Goal: Information Seeking & Learning: Learn about a topic

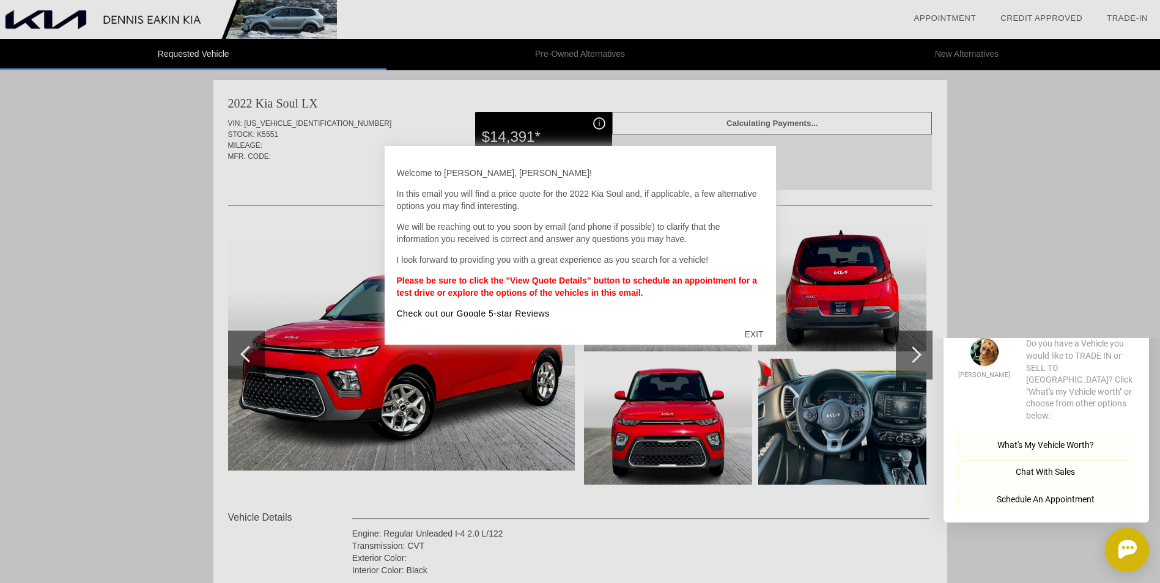
click at [1091, 228] on div at bounding box center [580, 291] width 1160 height 583
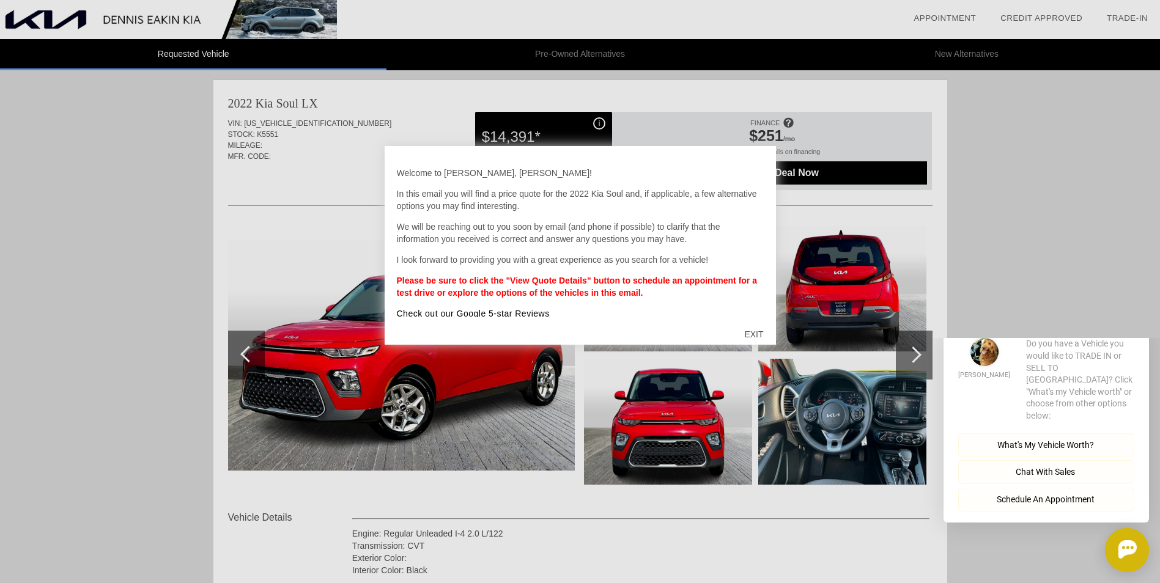
click at [759, 334] on div "EXIT" at bounding box center [753, 334] width 43 height 37
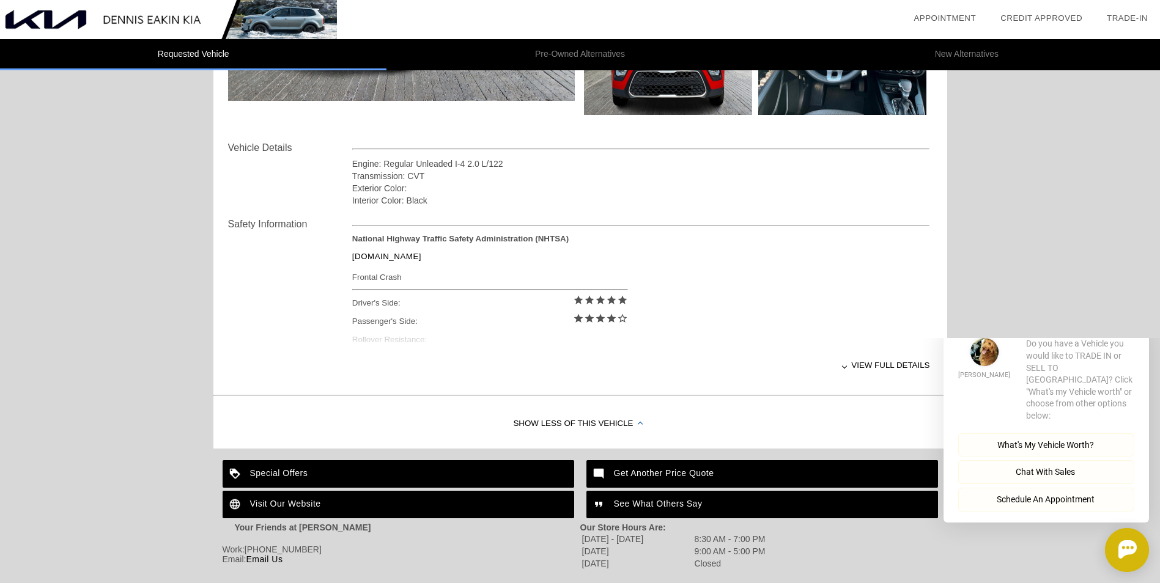
scroll to position [339, 0]
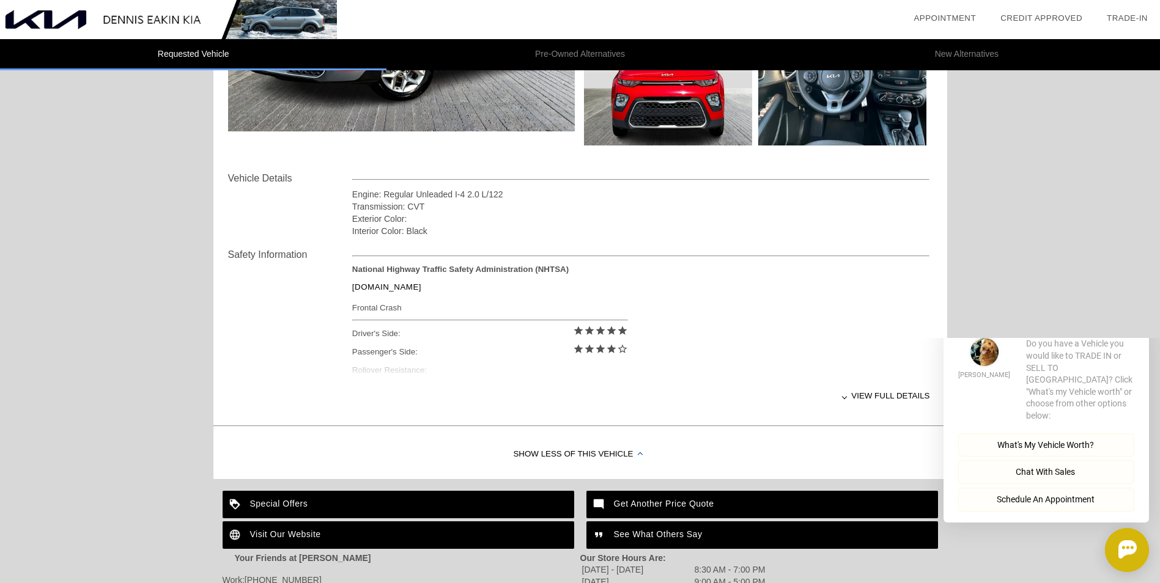
click at [889, 397] on div "View full details" at bounding box center [641, 396] width 578 height 30
click at [853, 395] on div "View less details" at bounding box center [641, 396] width 578 height 30
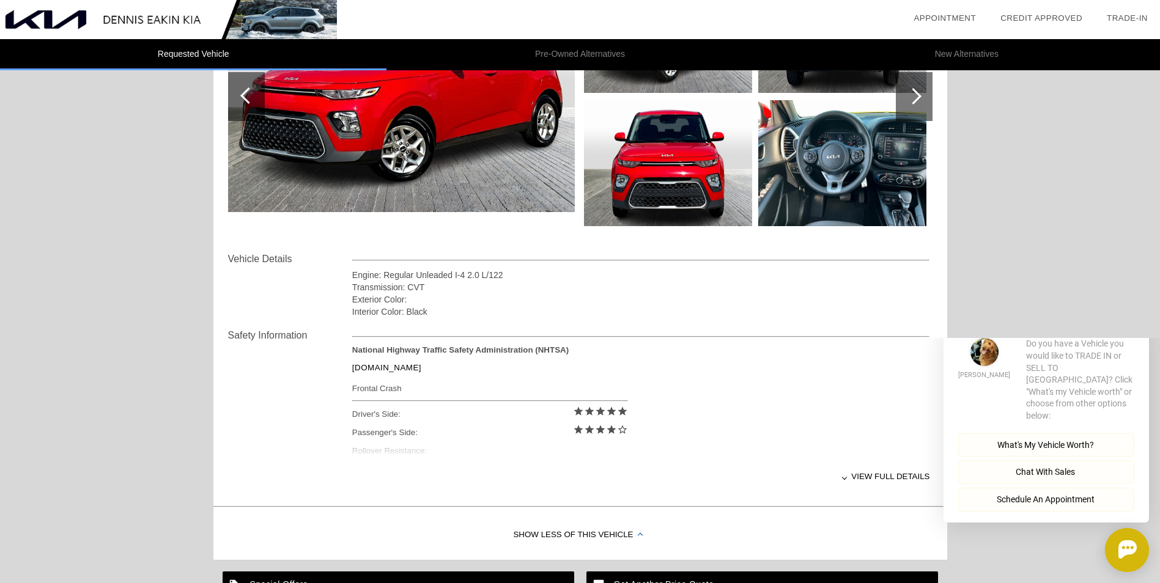
scroll to position [257, 0]
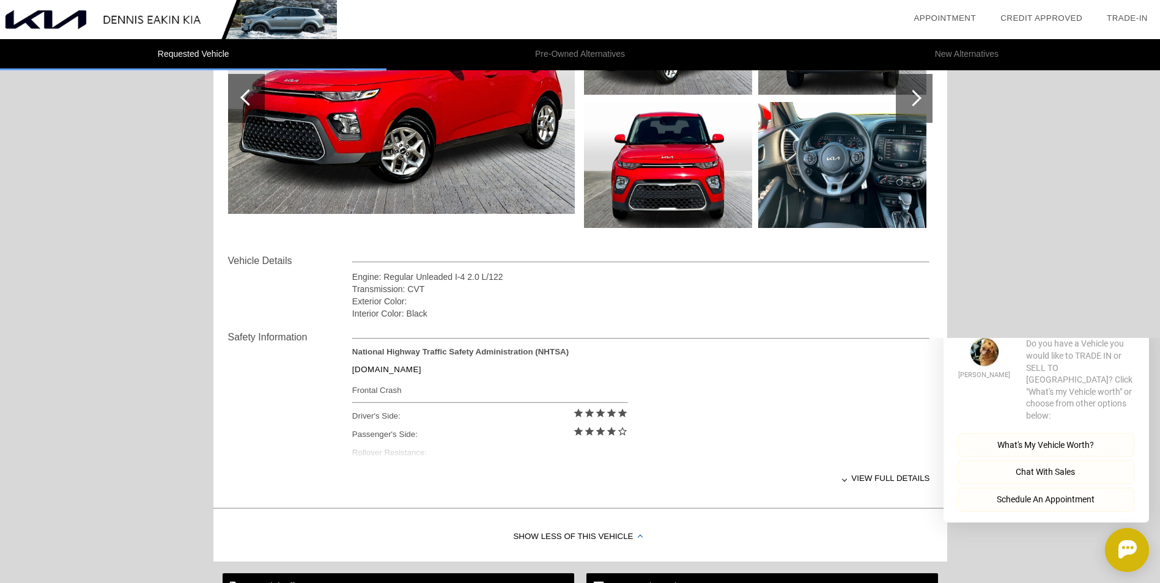
click at [891, 479] on div "View full details" at bounding box center [641, 478] width 578 height 30
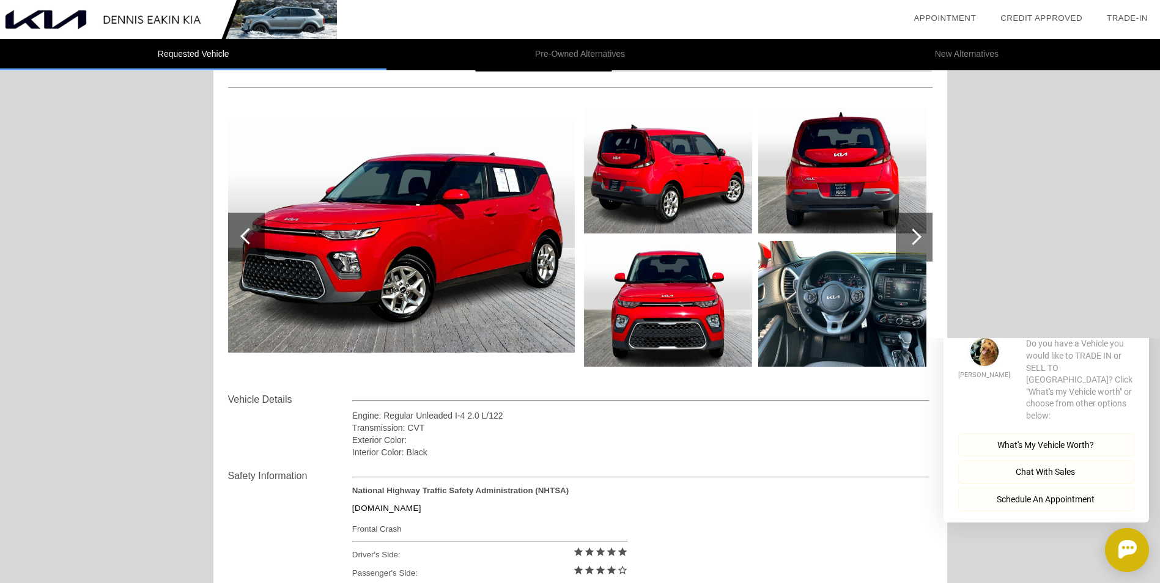
scroll to position [109, 0]
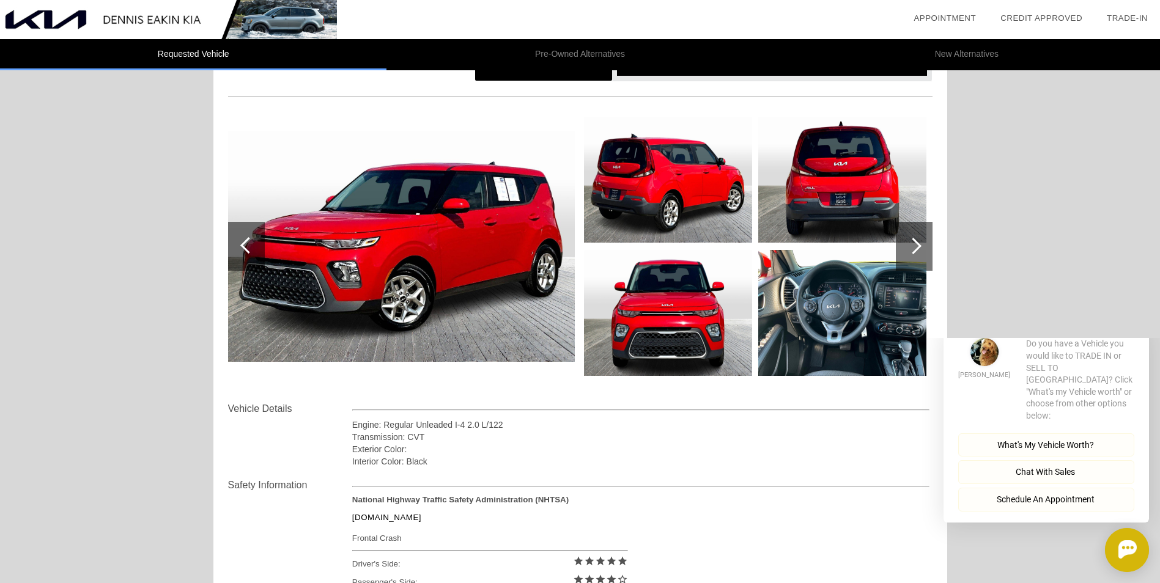
click at [384, 224] on img at bounding box center [401, 246] width 347 height 231
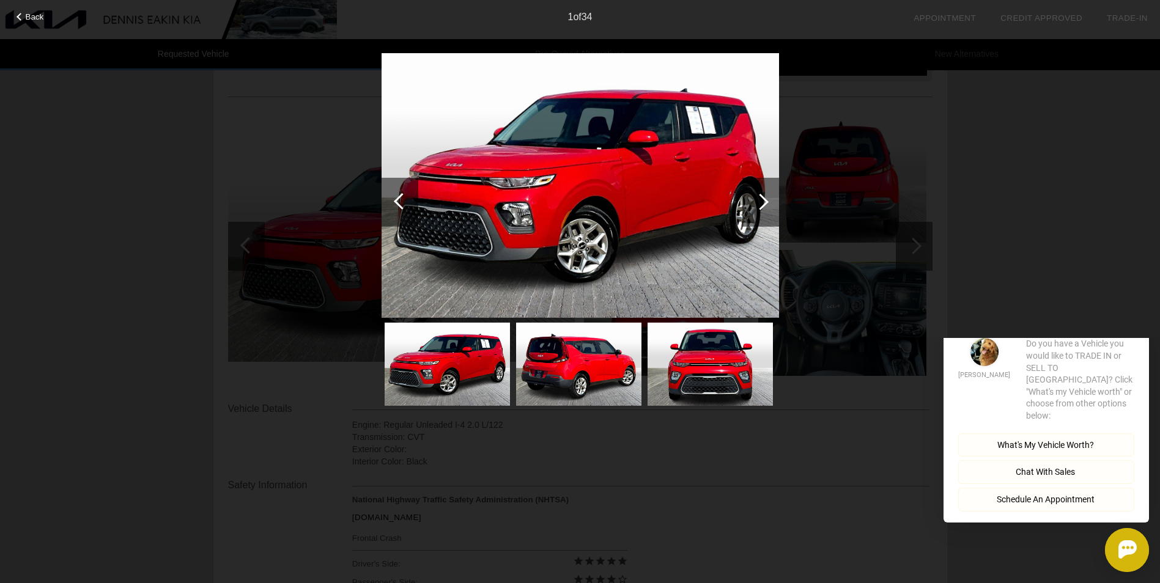
click at [761, 203] on div at bounding box center [760, 201] width 17 height 17
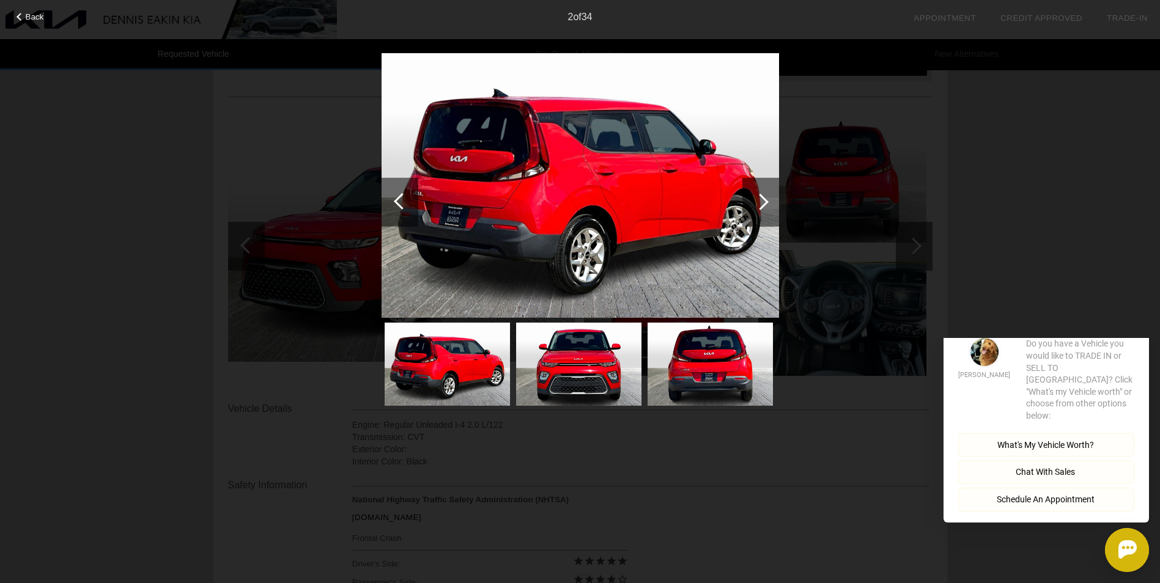
click at [761, 203] on div at bounding box center [760, 201] width 17 height 17
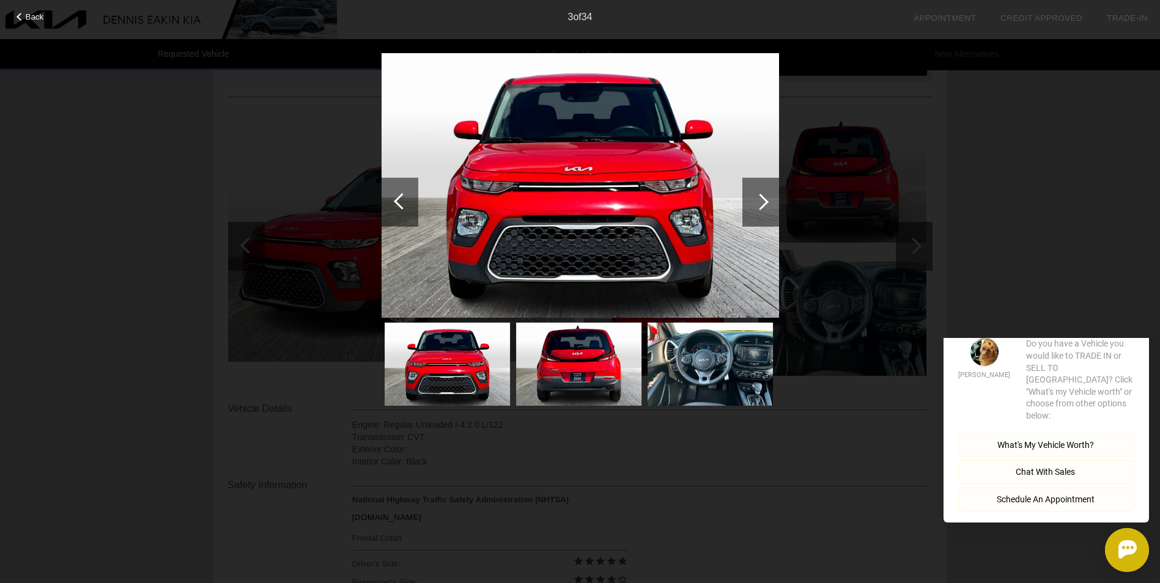
click at [761, 203] on div at bounding box center [760, 201] width 17 height 17
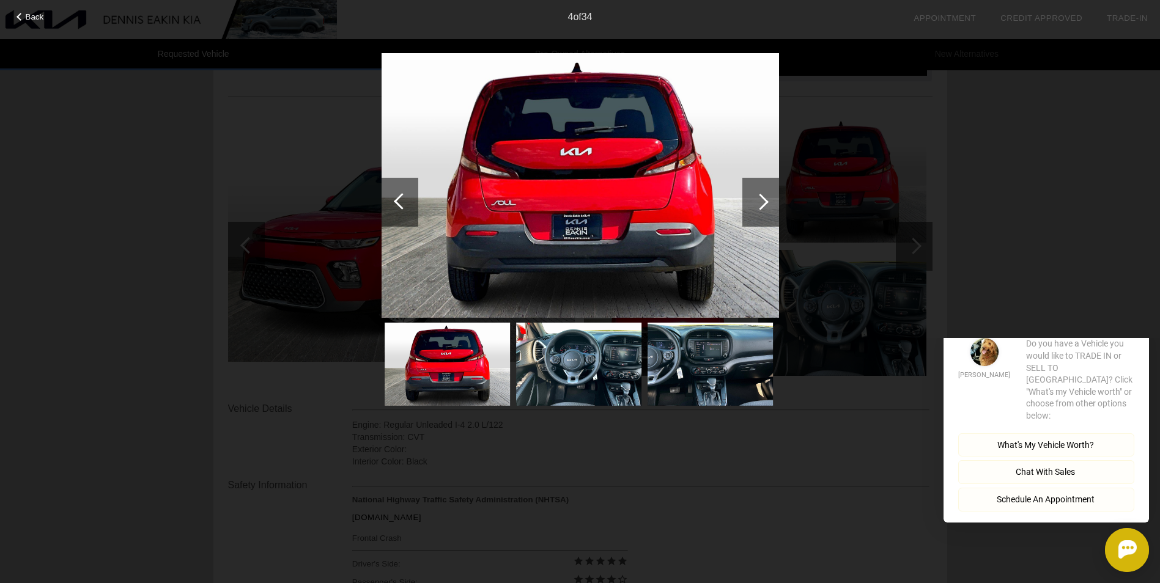
click at [762, 202] on div at bounding box center [760, 201] width 17 height 17
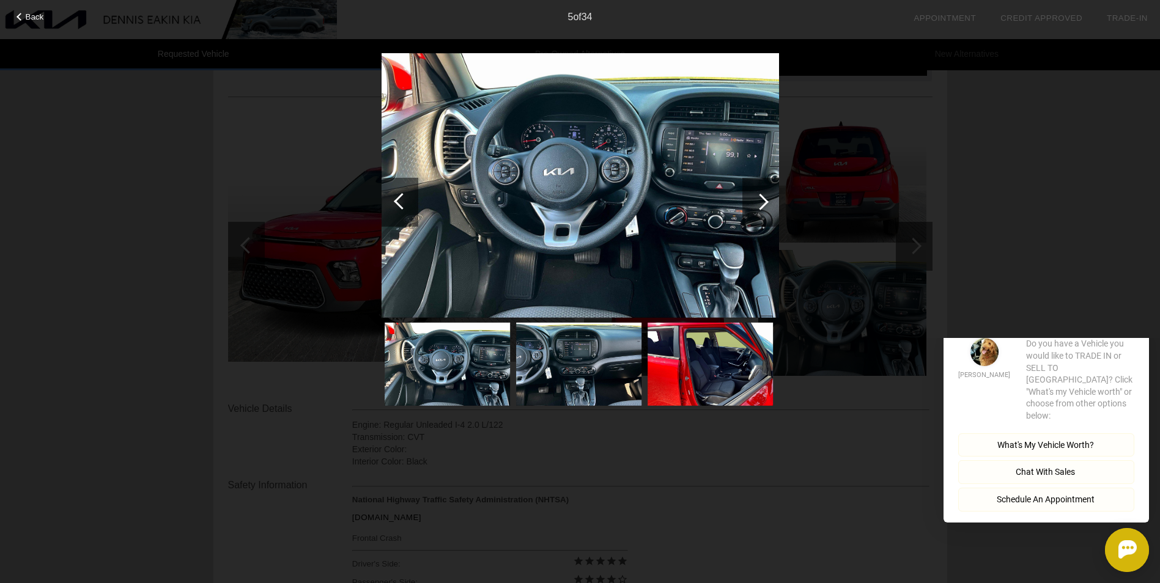
click at [762, 202] on div at bounding box center [760, 201] width 17 height 17
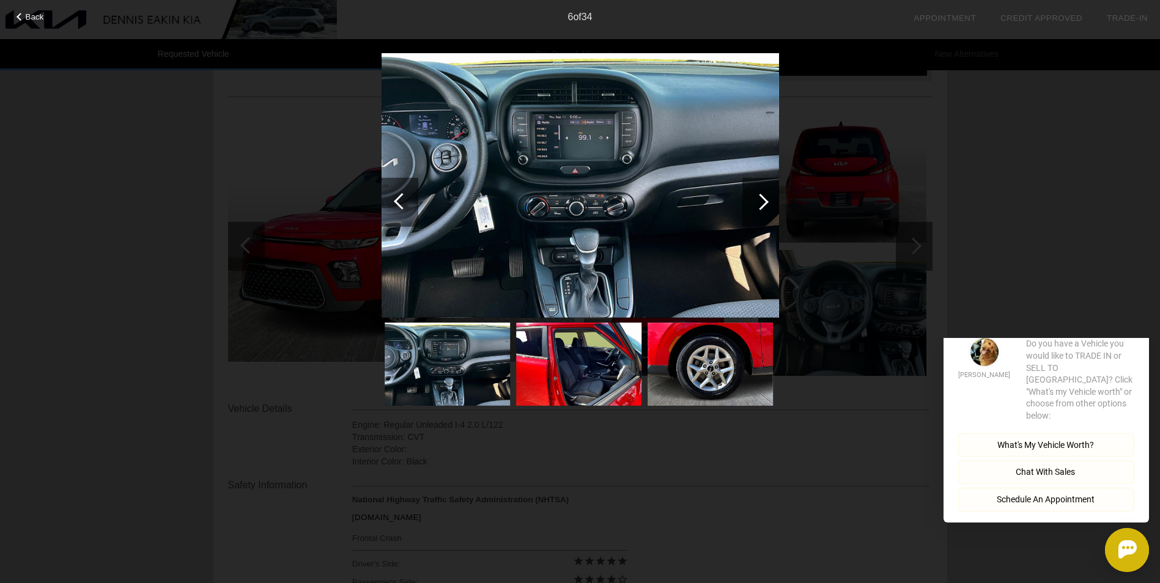
click at [763, 201] on div at bounding box center [760, 201] width 17 height 17
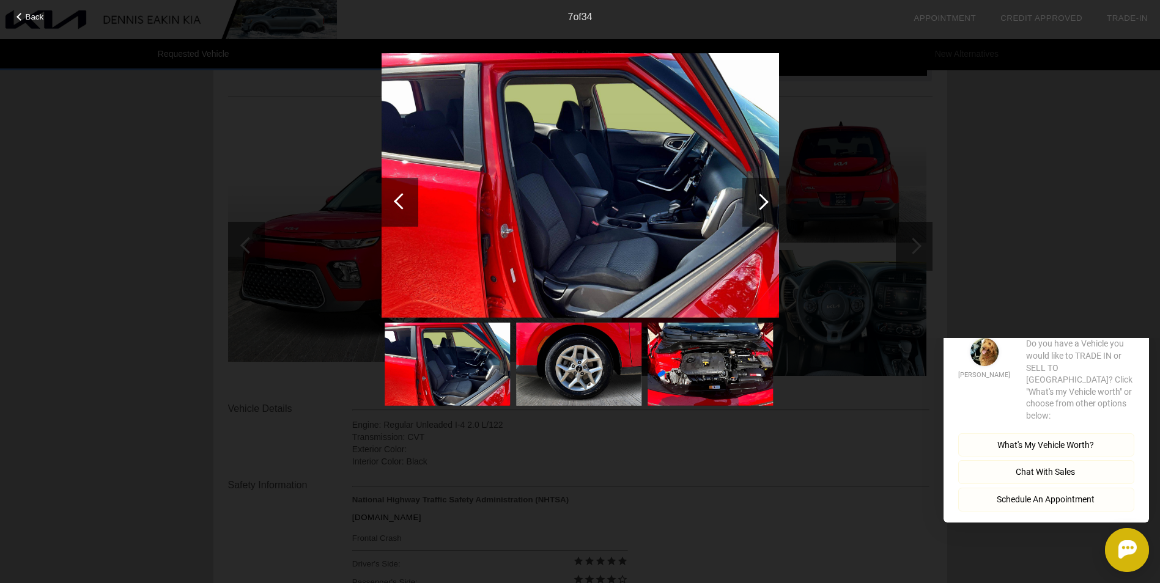
click at [764, 200] on div at bounding box center [760, 201] width 17 height 17
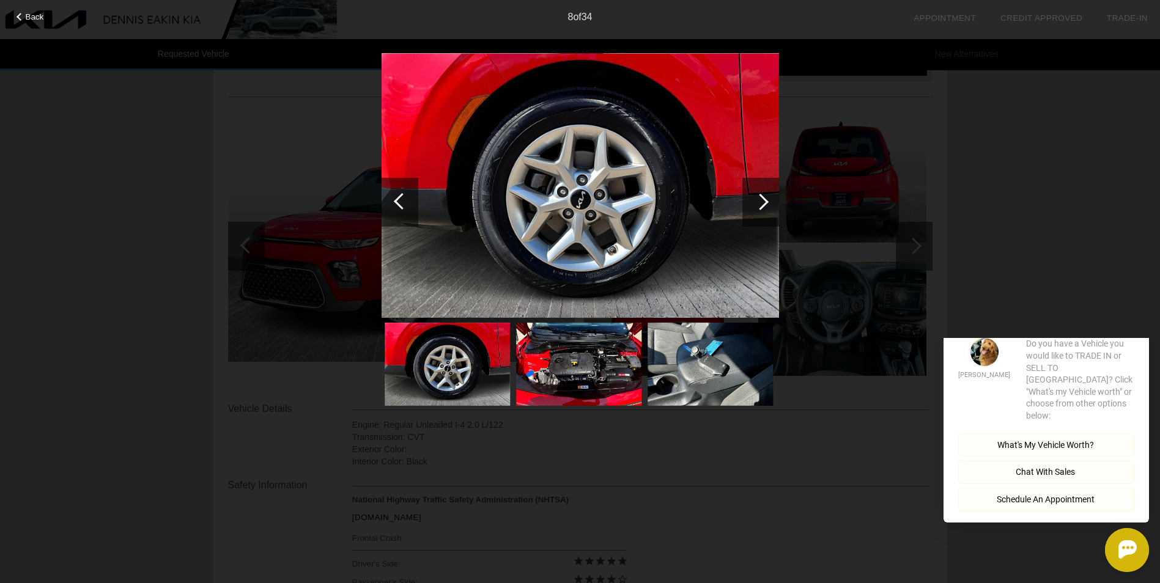
click at [764, 200] on div at bounding box center [760, 201] width 17 height 17
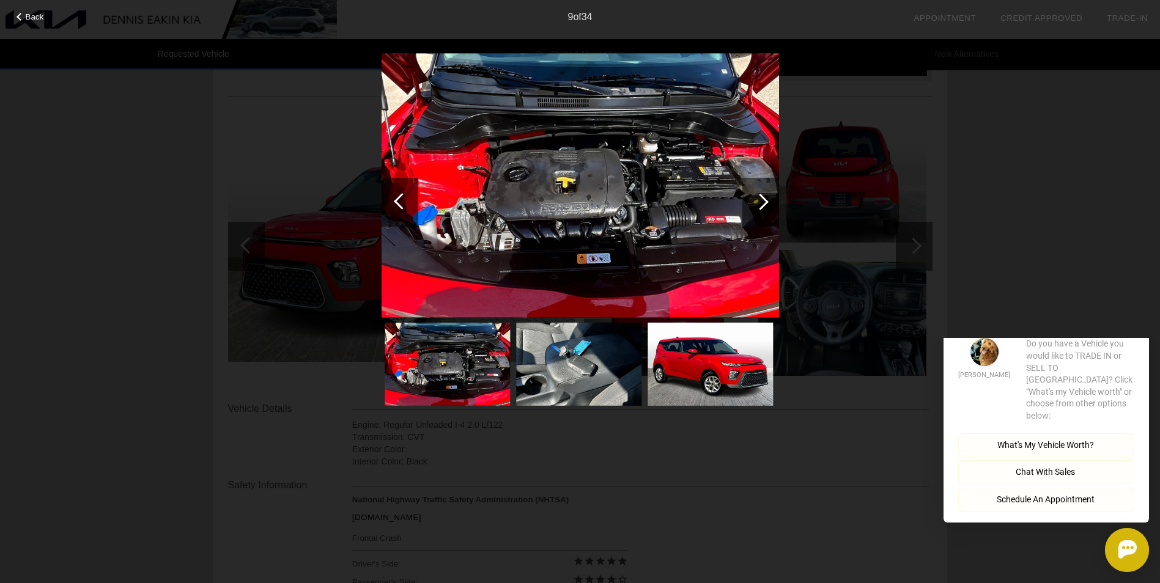
click at [764, 200] on div at bounding box center [760, 201] width 17 height 17
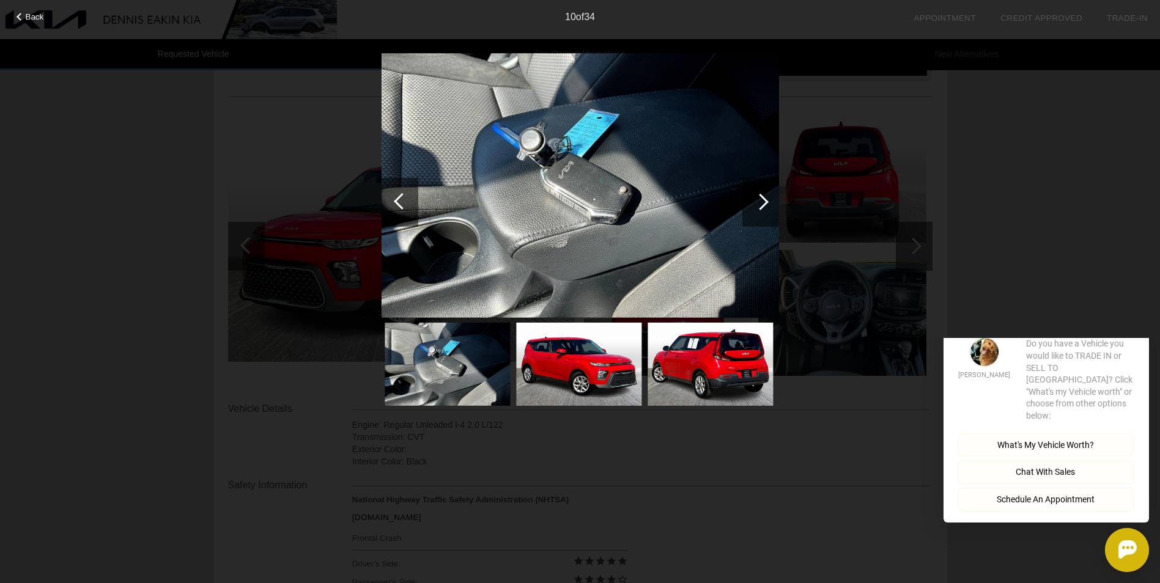
click at [764, 200] on div at bounding box center [760, 201] width 17 height 17
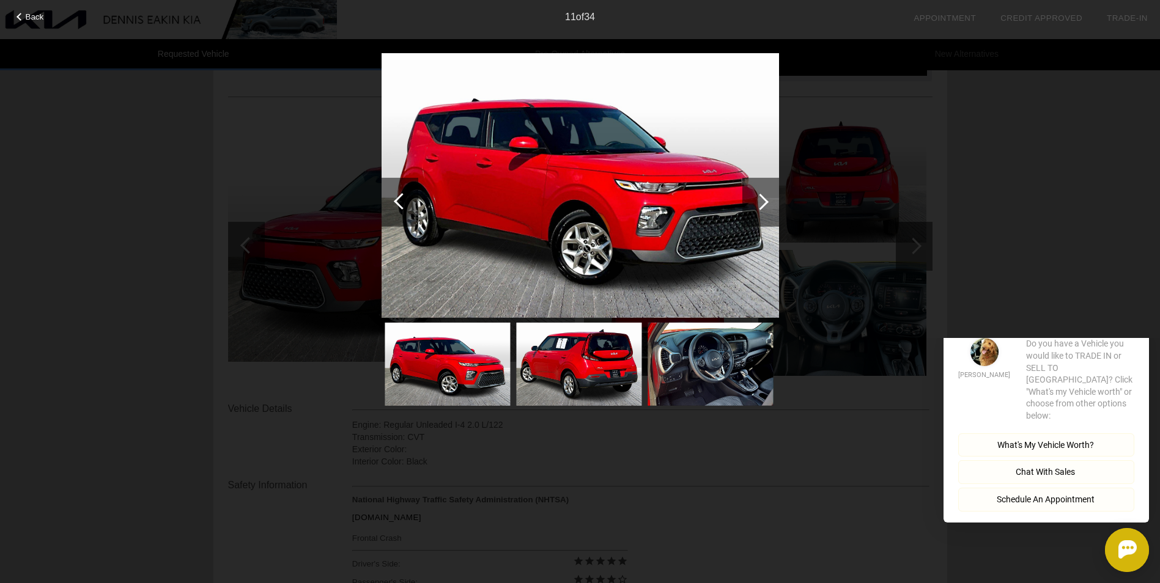
click at [765, 199] on div at bounding box center [760, 201] width 17 height 17
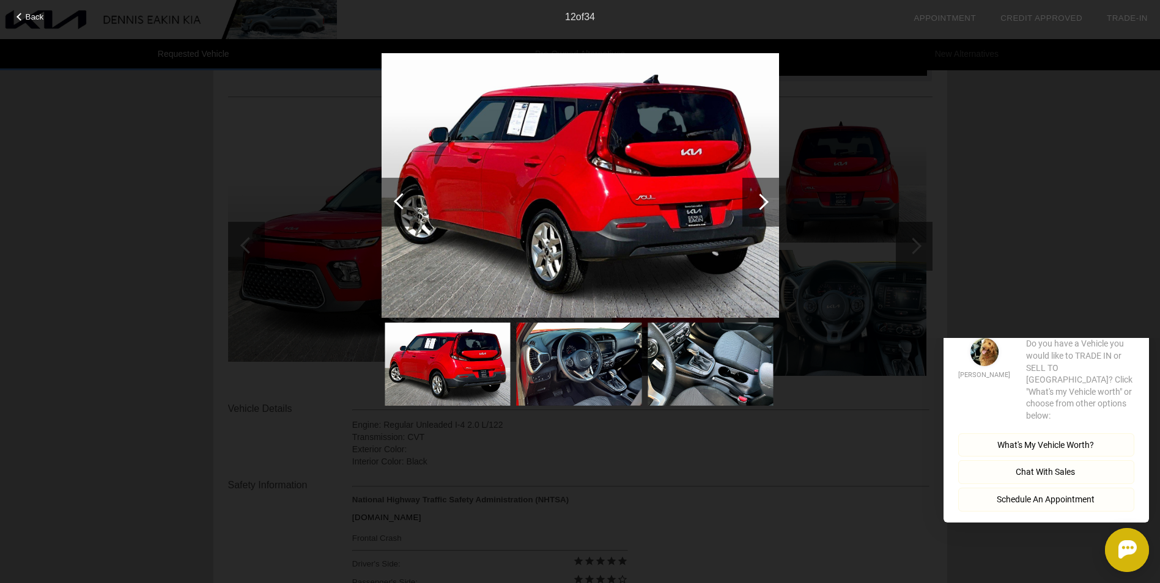
click at [765, 199] on div at bounding box center [760, 201] width 17 height 17
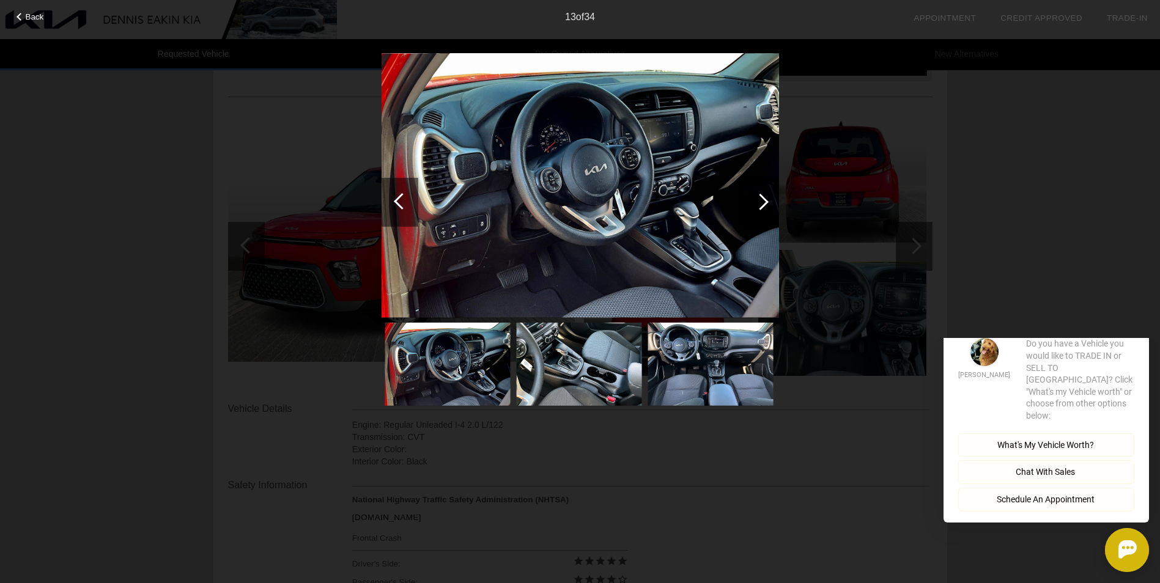
click at [765, 199] on div at bounding box center [760, 201] width 17 height 17
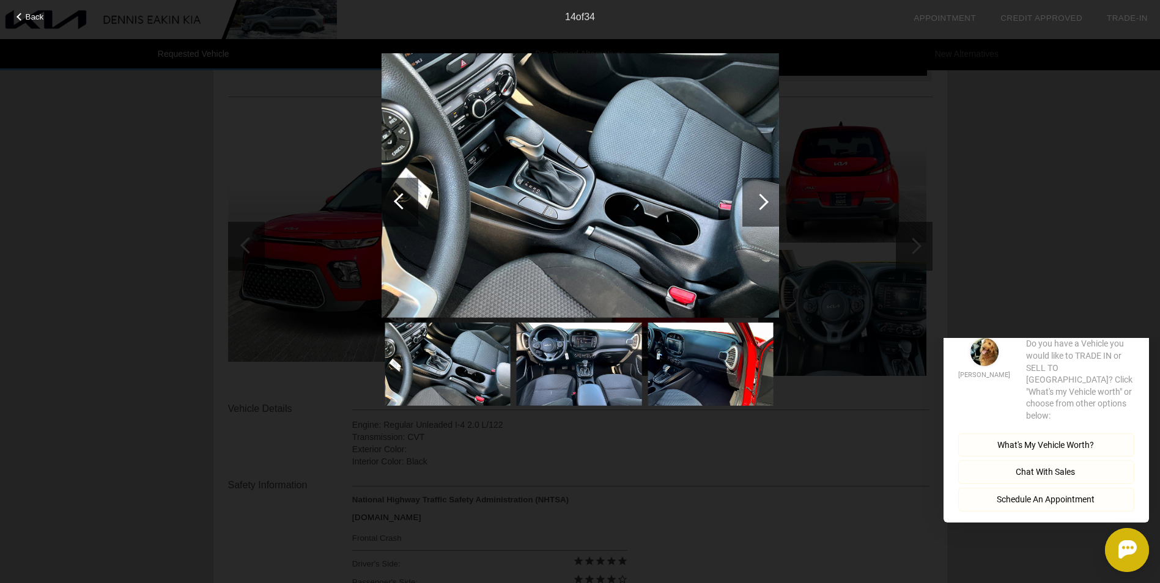
click at [765, 199] on div at bounding box center [760, 201] width 17 height 17
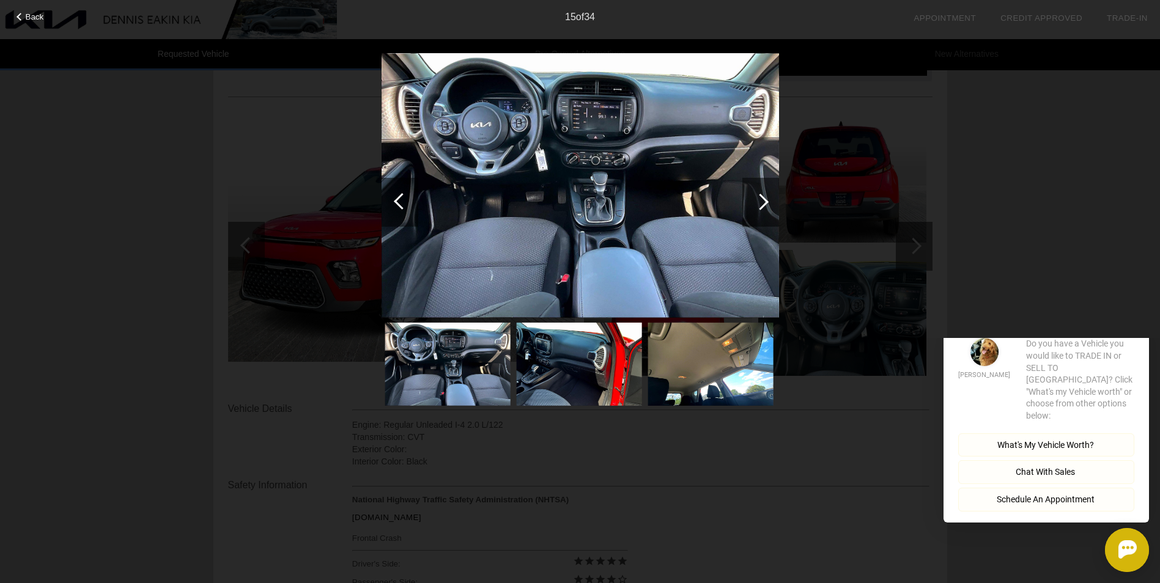
click at [765, 199] on div at bounding box center [760, 201] width 17 height 17
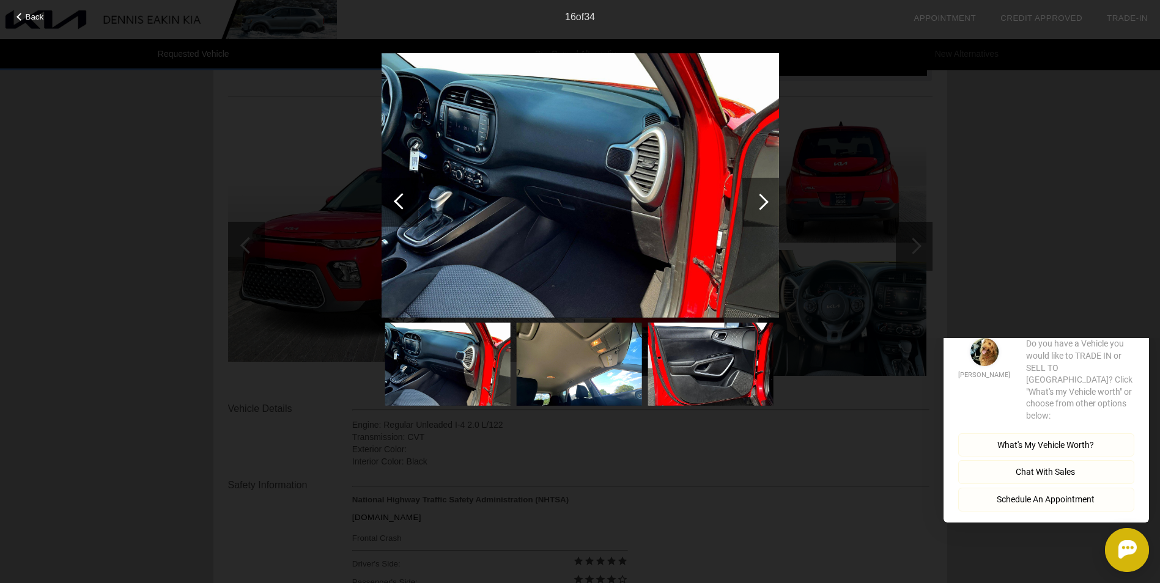
click at [765, 199] on div at bounding box center [760, 201] width 17 height 17
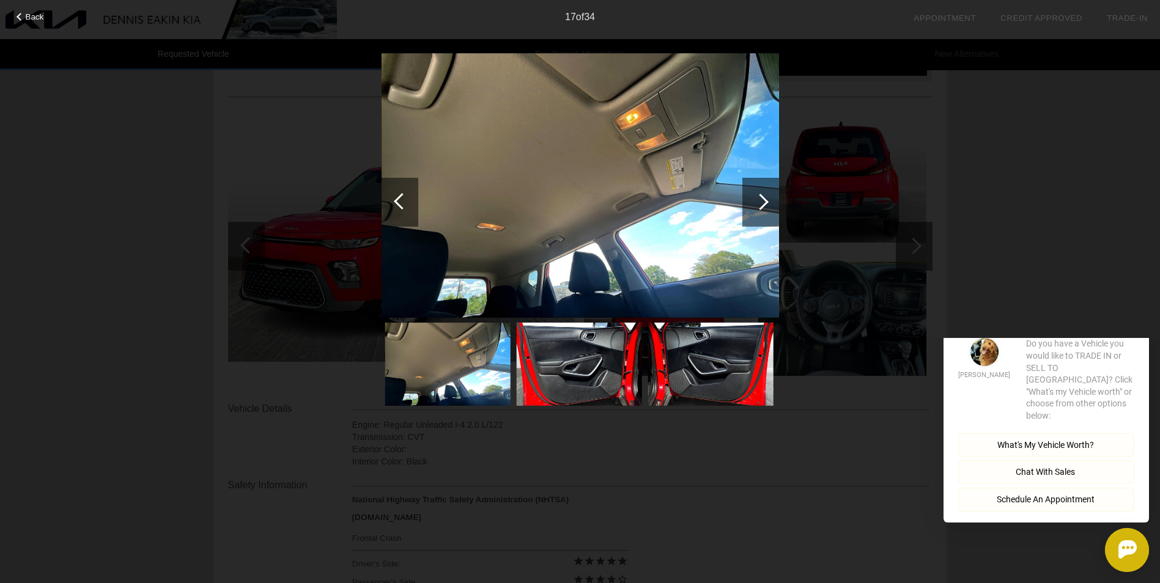
click at [765, 199] on div at bounding box center [760, 201] width 17 height 17
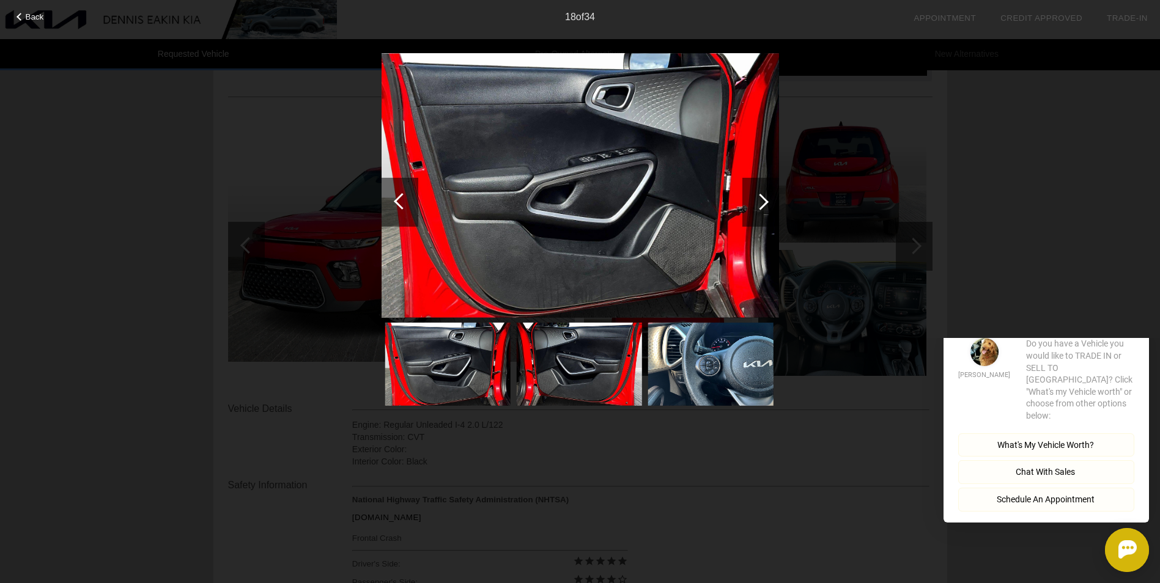
click at [765, 199] on div at bounding box center [760, 201] width 17 height 17
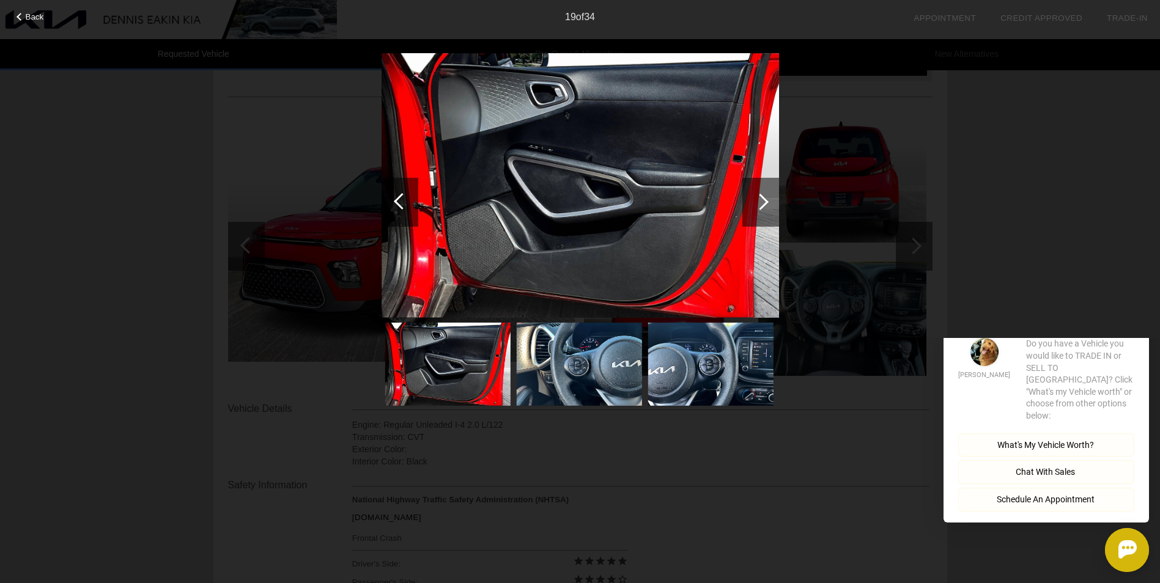
click at [765, 199] on div at bounding box center [760, 201] width 17 height 17
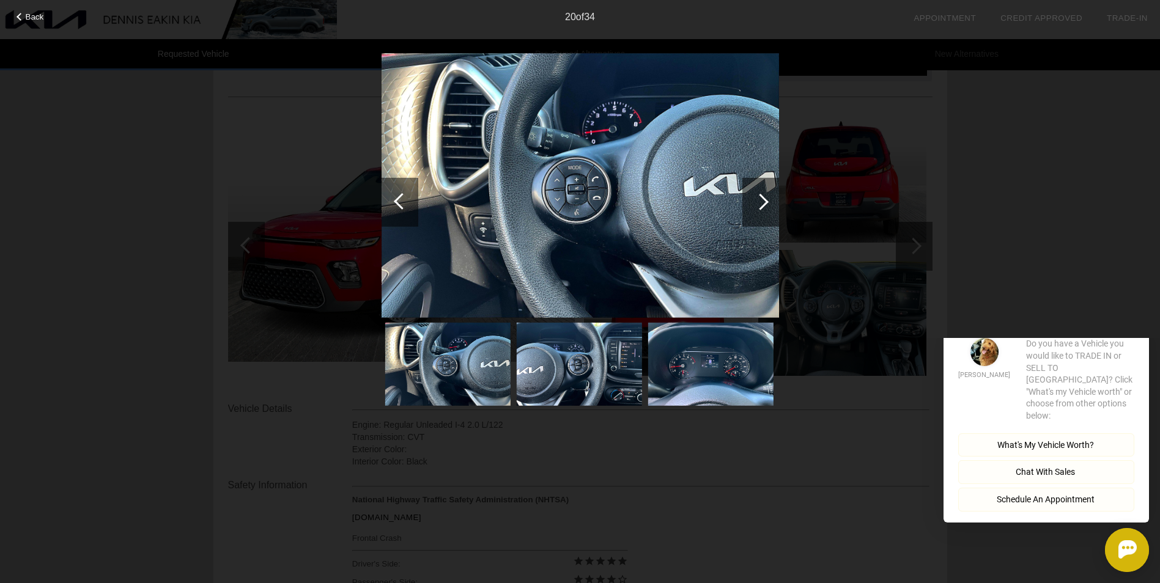
click at [765, 199] on div at bounding box center [760, 201] width 17 height 17
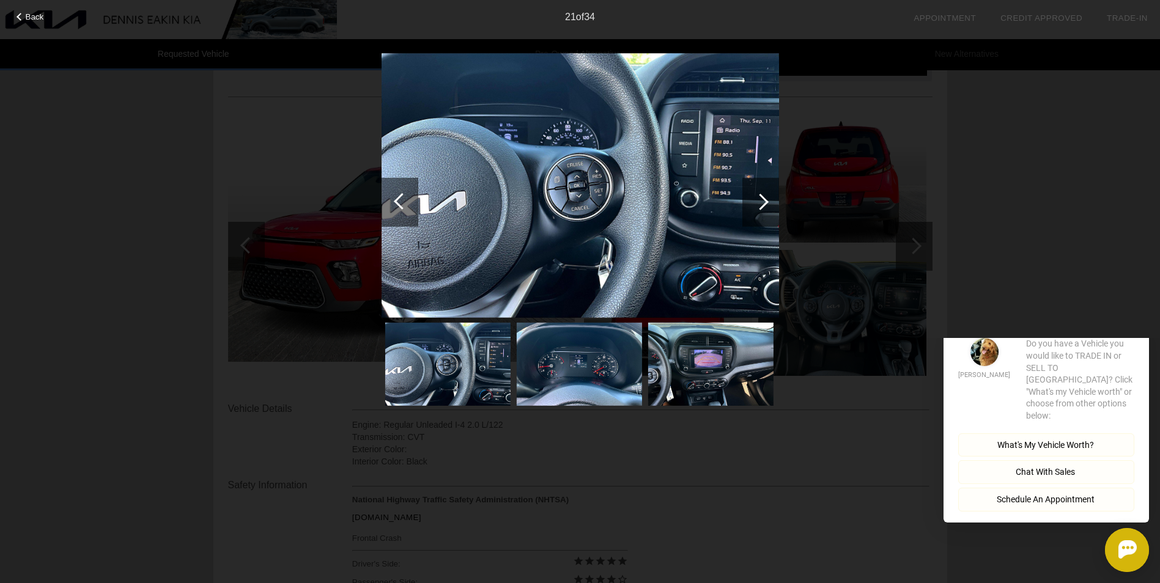
click at [765, 199] on div at bounding box center [760, 201] width 17 height 17
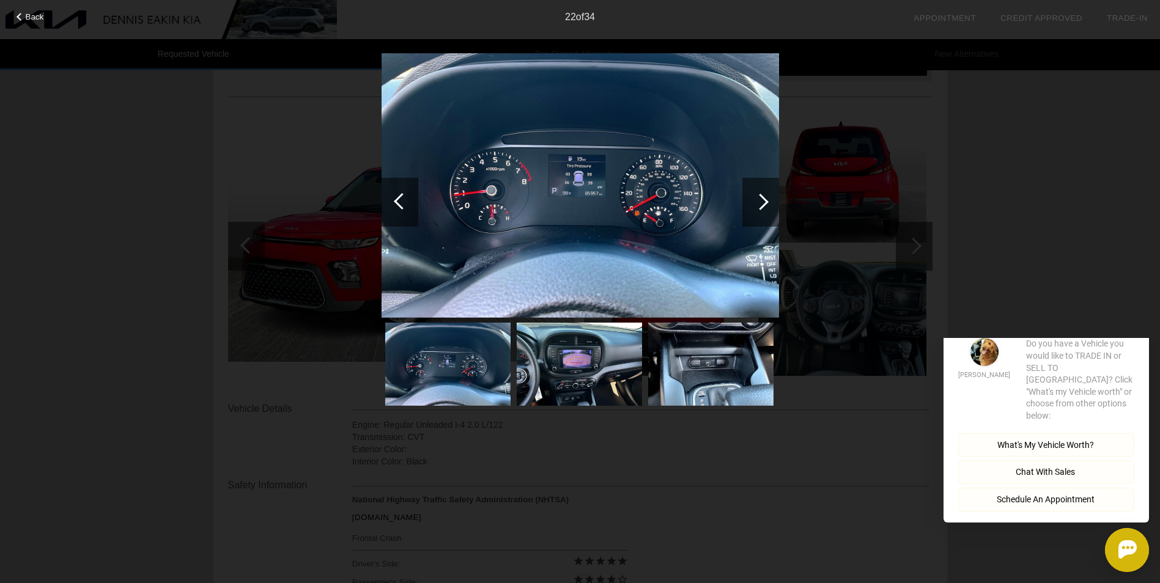
click at [765, 199] on div at bounding box center [760, 201] width 17 height 17
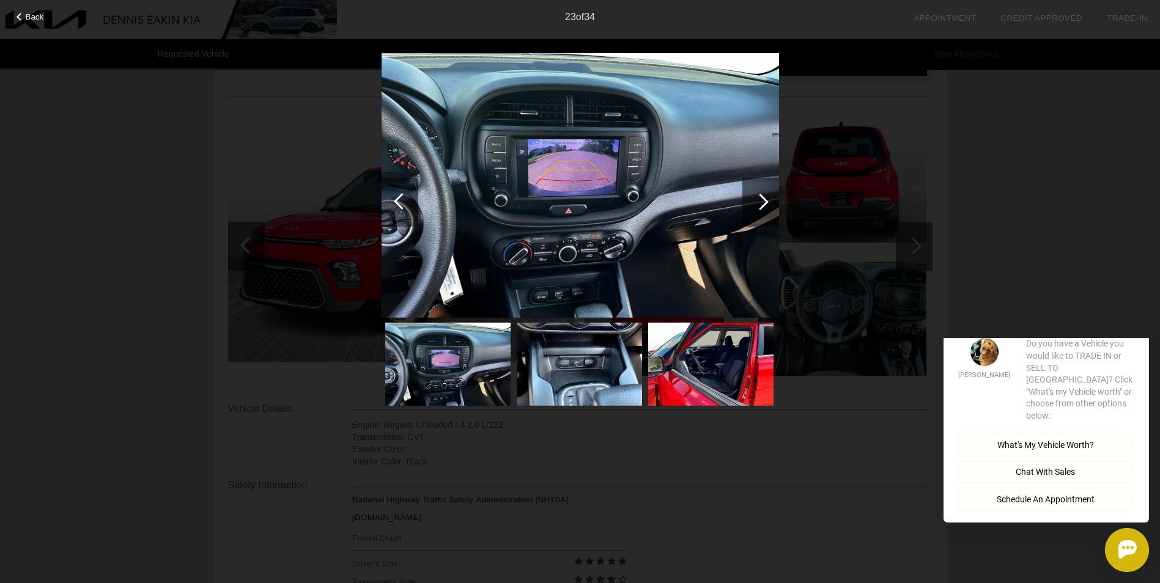
click at [765, 199] on div at bounding box center [760, 201] width 17 height 17
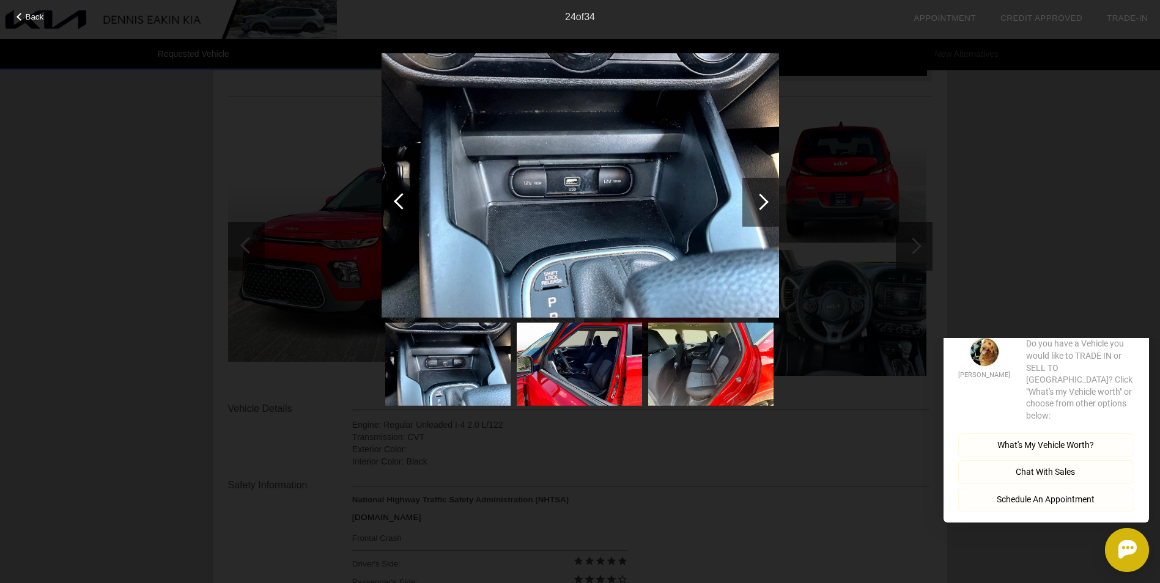
click at [765, 199] on div at bounding box center [760, 201] width 17 height 17
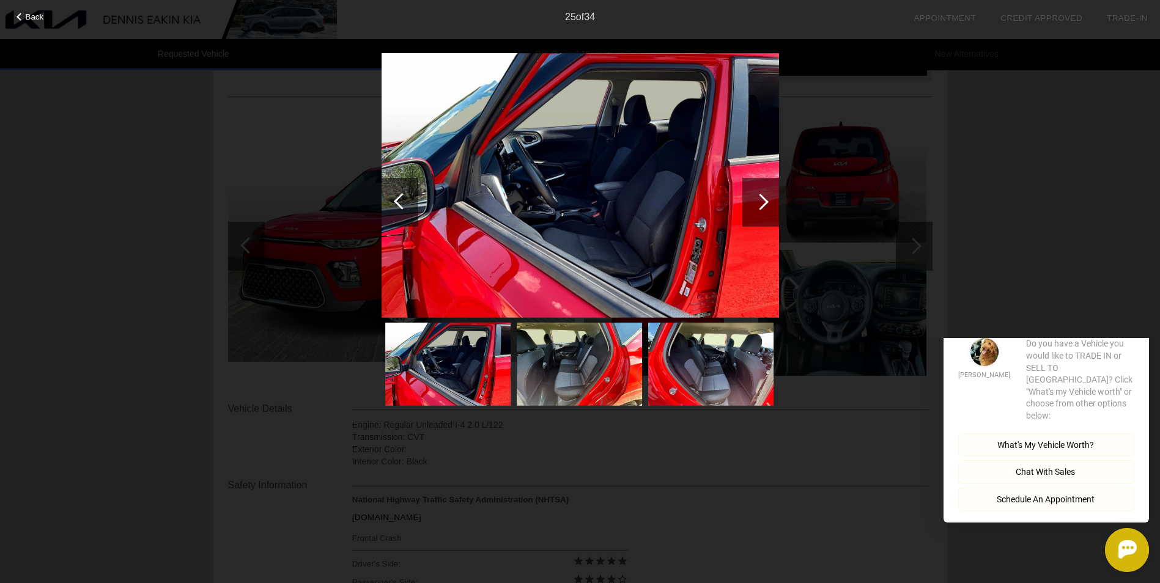
click at [765, 199] on div at bounding box center [760, 201] width 17 height 17
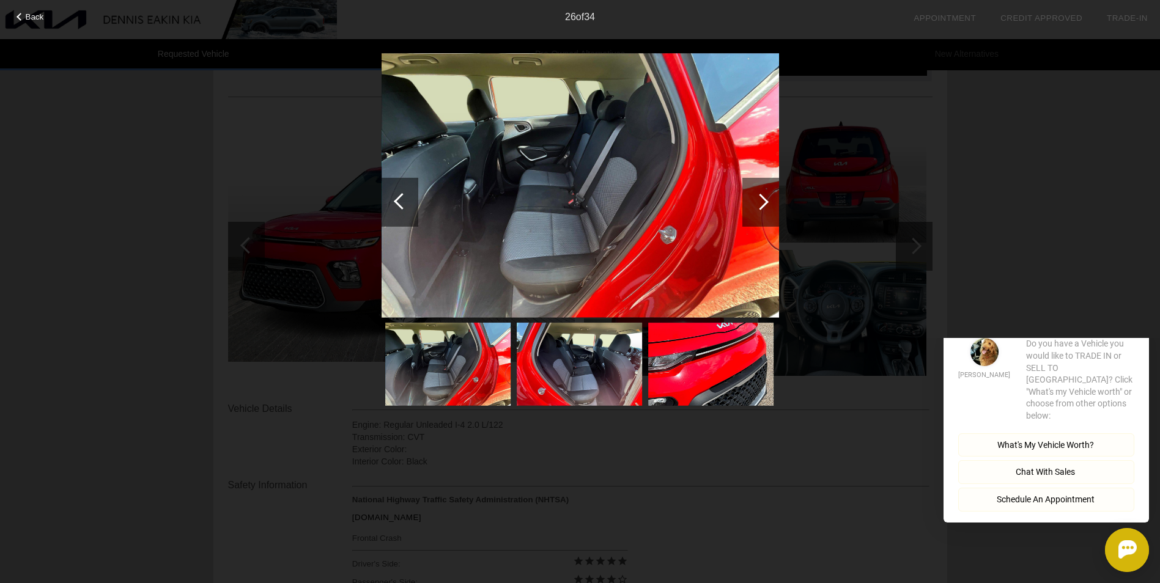
click at [395, 199] on div at bounding box center [399, 201] width 37 height 49
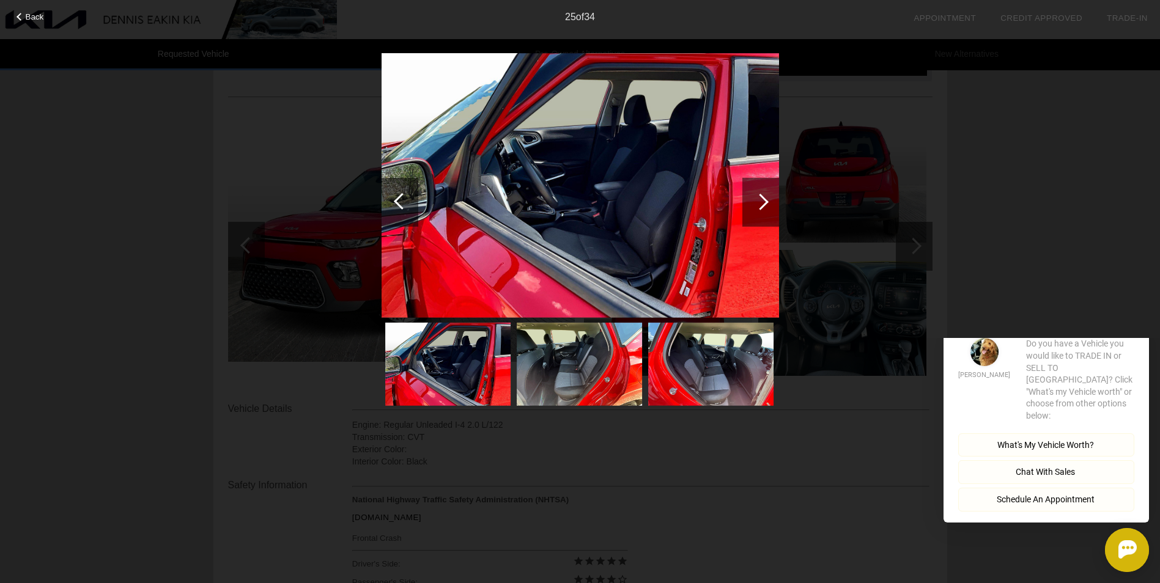
click at [765, 198] on div at bounding box center [760, 201] width 37 height 49
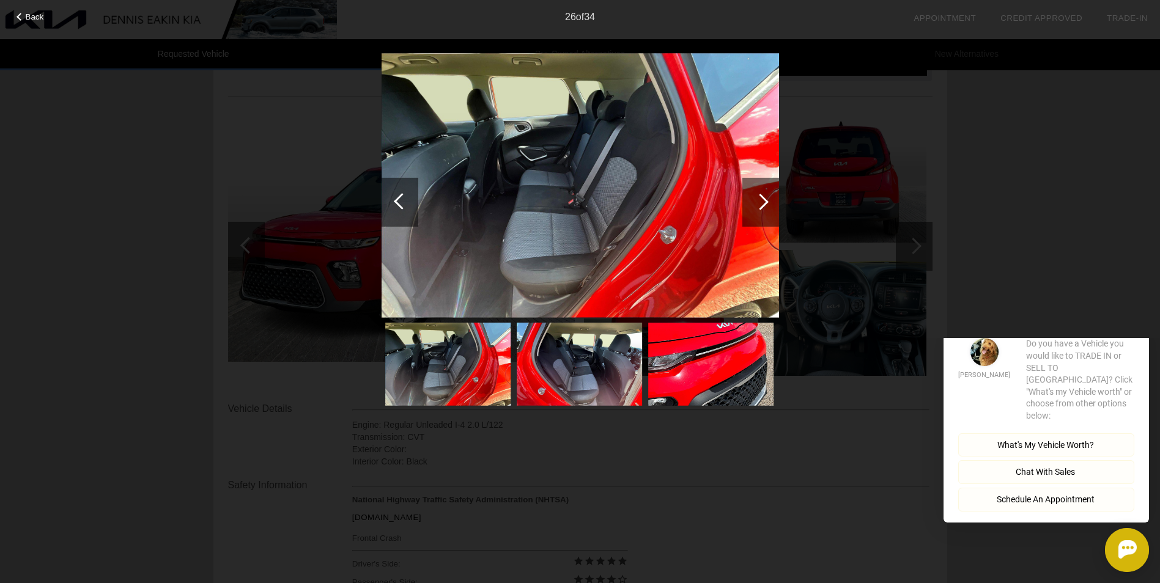
click at [765, 198] on div at bounding box center [760, 201] width 37 height 49
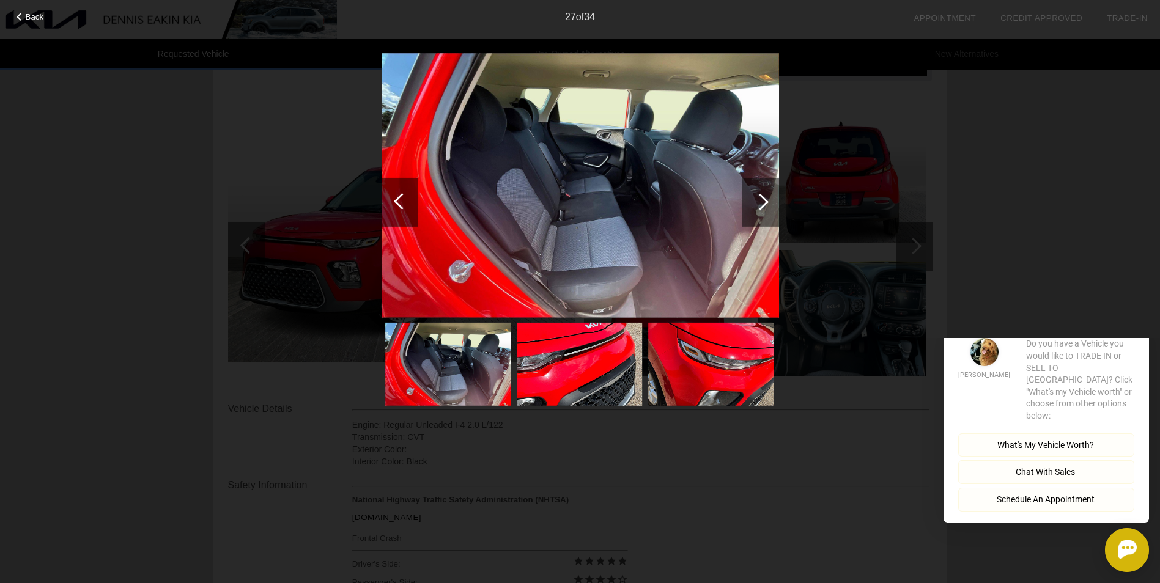
click at [765, 198] on div at bounding box center [760, 201] width 37 height 49
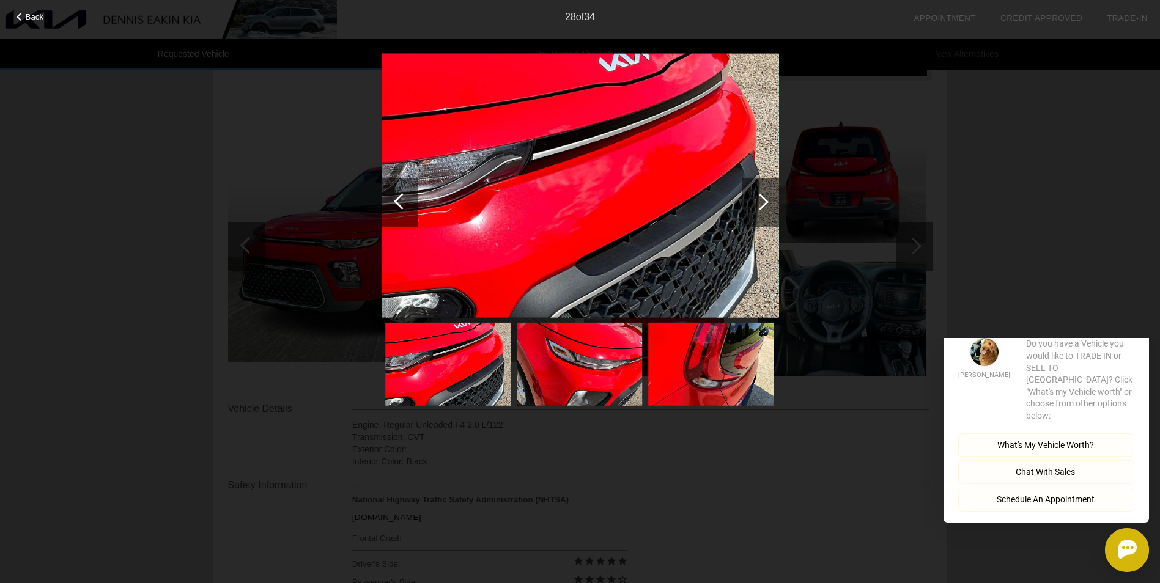
click at [765, 198] on div at bounding box center [760, 201] width 37 height 49
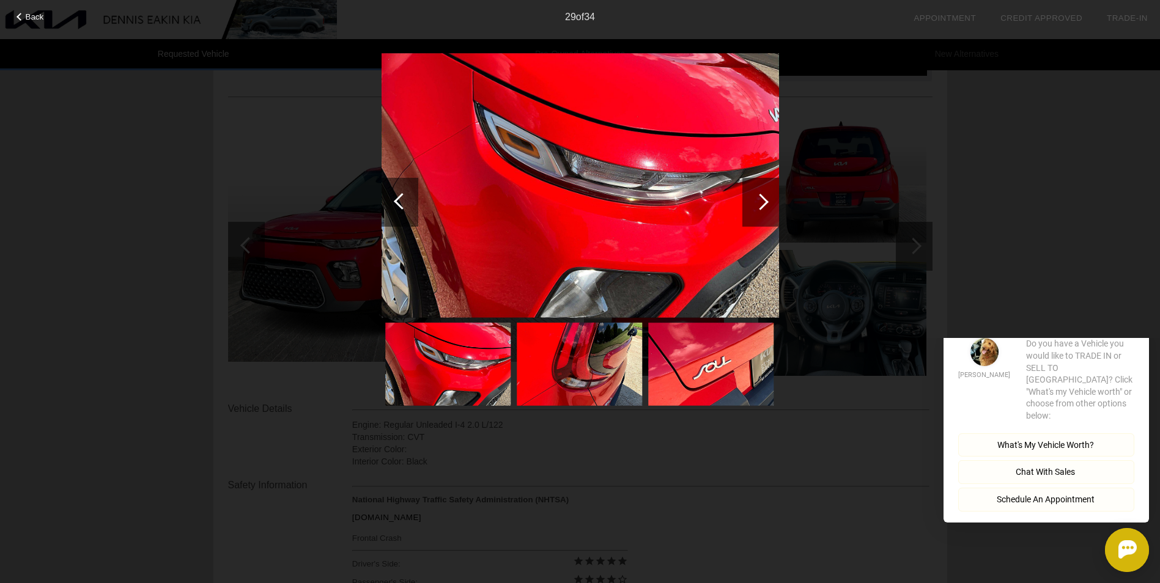
click at [765, 198] on div at bounding box center [760, 201] width 37 height 49
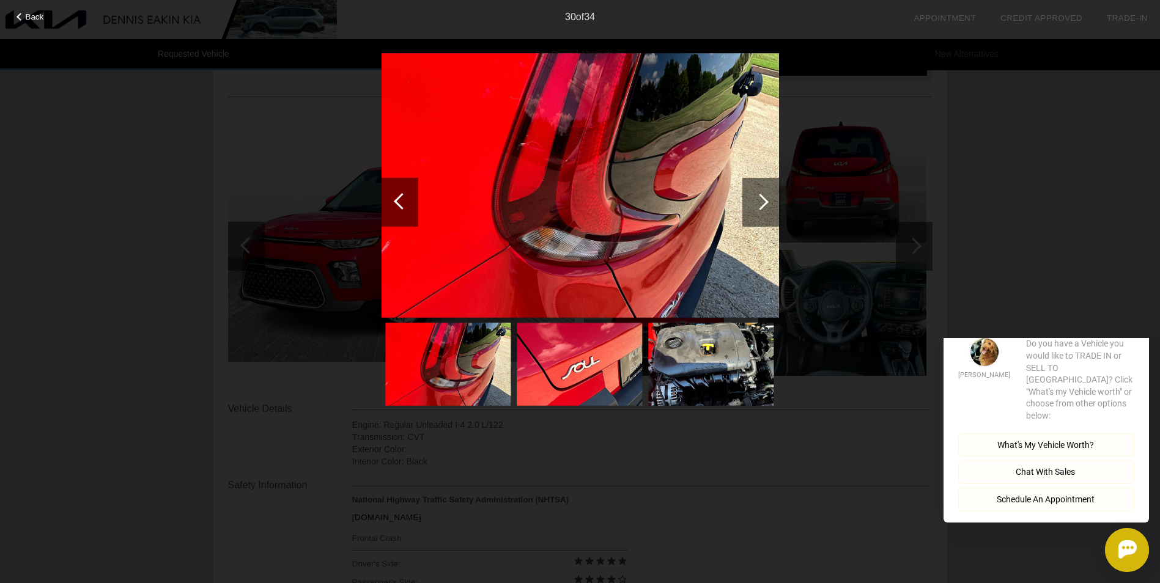
click at [765, 198] on div at bounding box center [760, 201] width 37 height 49
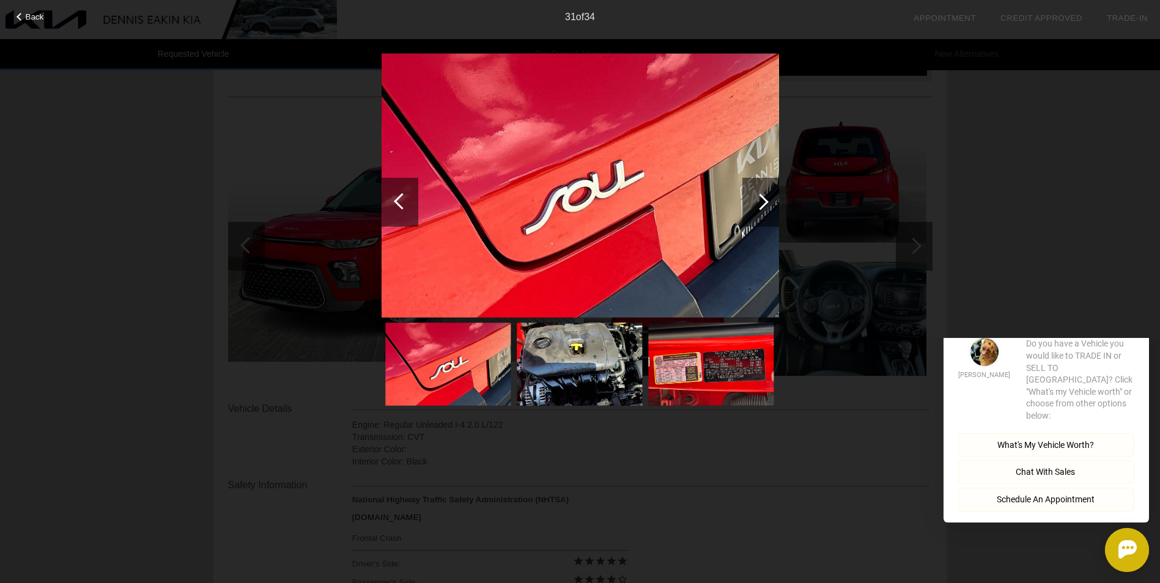
click at [765, 198] on div at bounding box center [760, 201] width 37 height 49
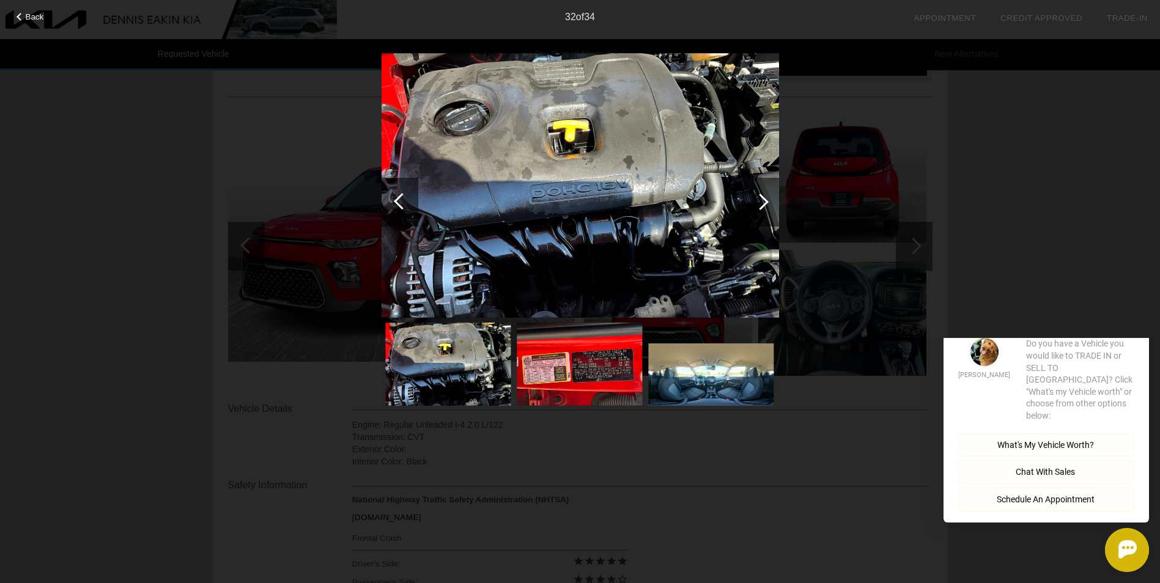
click at [765, 198] on div at bounding box center [760, 201] width 37 height 49
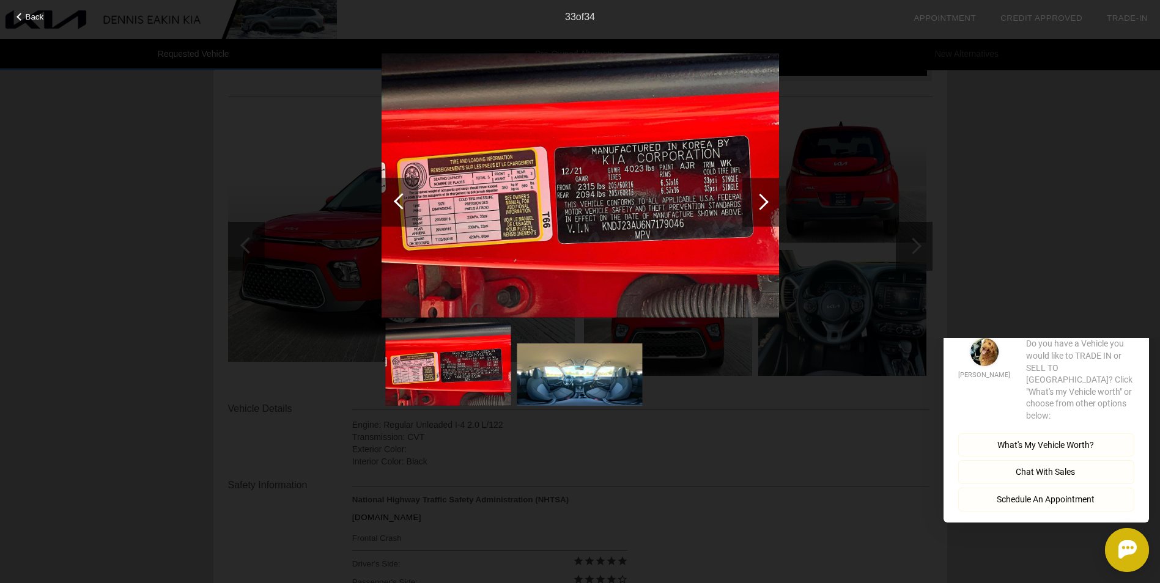
click at [394, 197] on div at bounding box center [399, 201] width 37 height 49
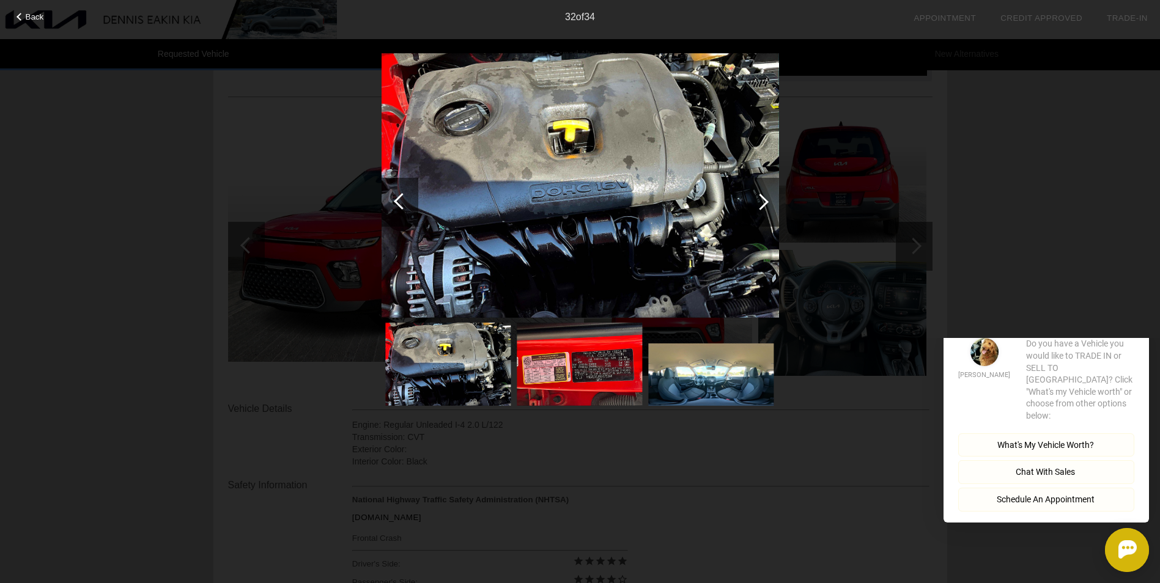
click at [765, 200] on div at bounding box center [760, 201] width 17 height 17
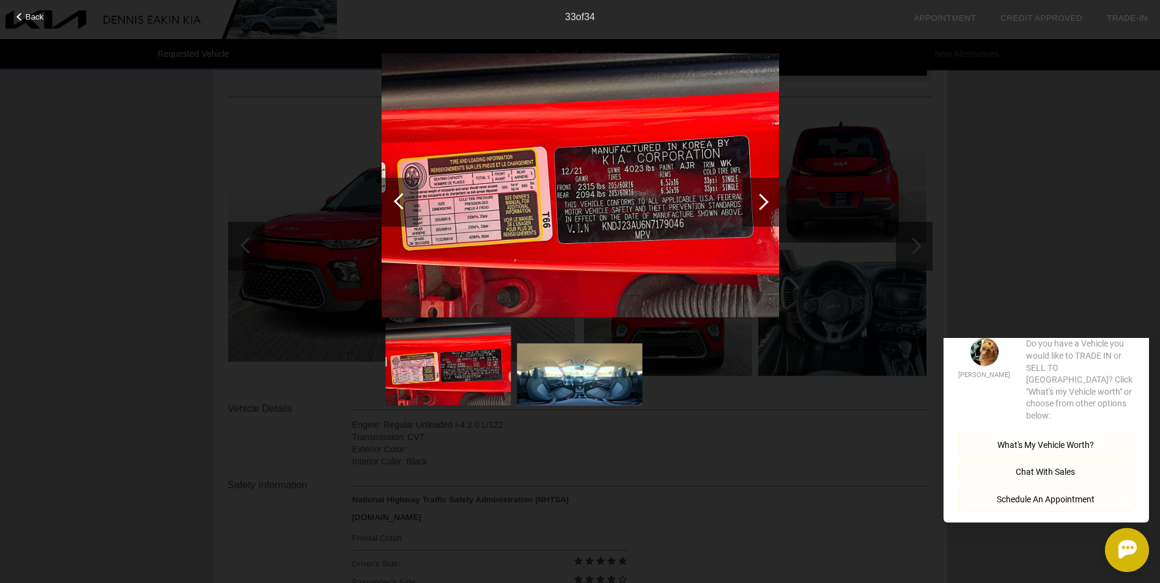
click at [765, 200] on div at bounding box center [760, 201] width 17 height 17
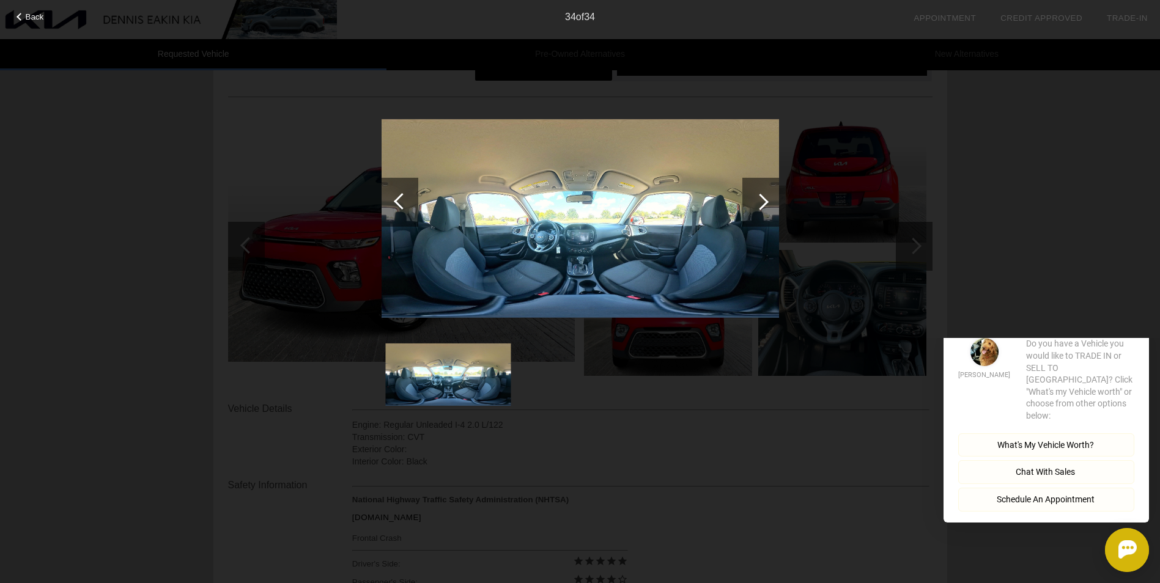
click at [767, 197] on div at bounding box center [760, 201] width 37 height 49
click at [764, 199] on div at bounding box center [760, 201] width 17 height 17
click at [397, 204] on div at bounding box center [402, 201] width 17 height 17
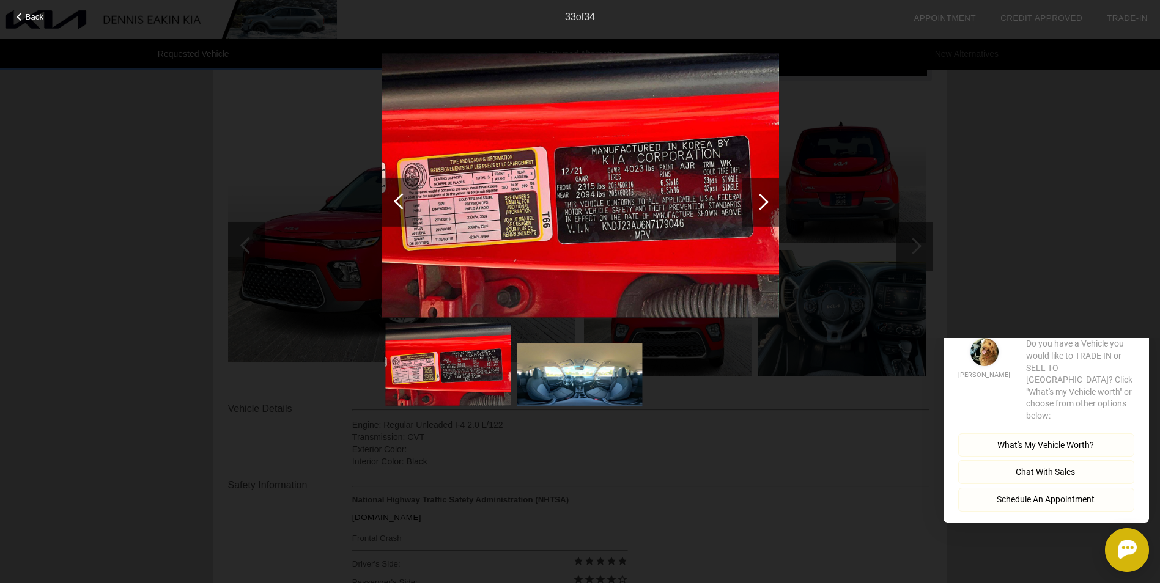
click at [397, 204] on div at bounding box center [402, 201] width 17 height 17
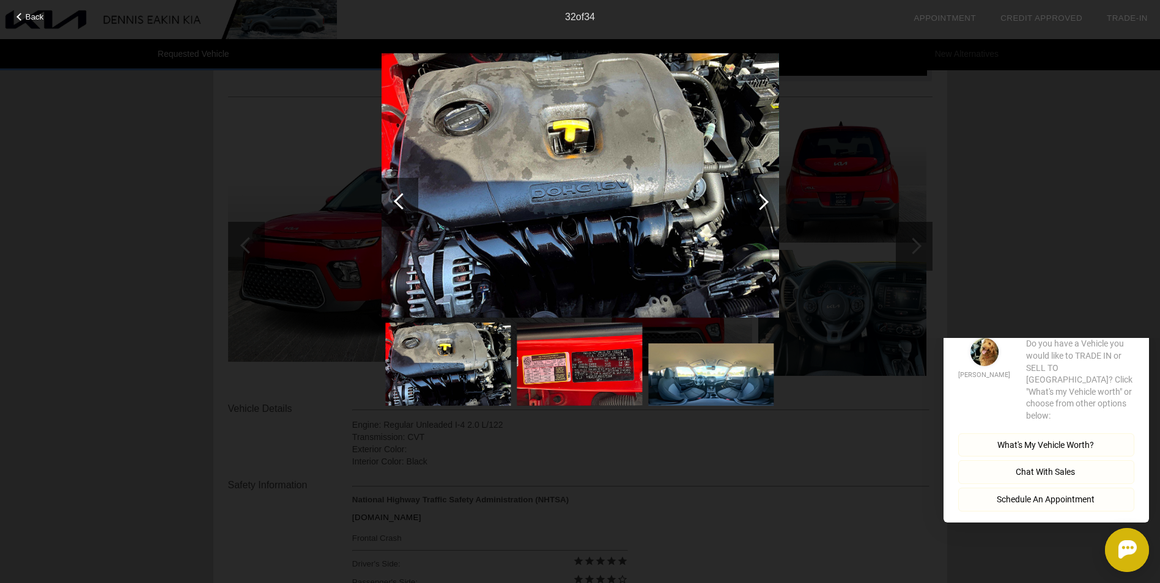
click at [397, 204] on div at bounding box center [402, 201] width 17 height 17
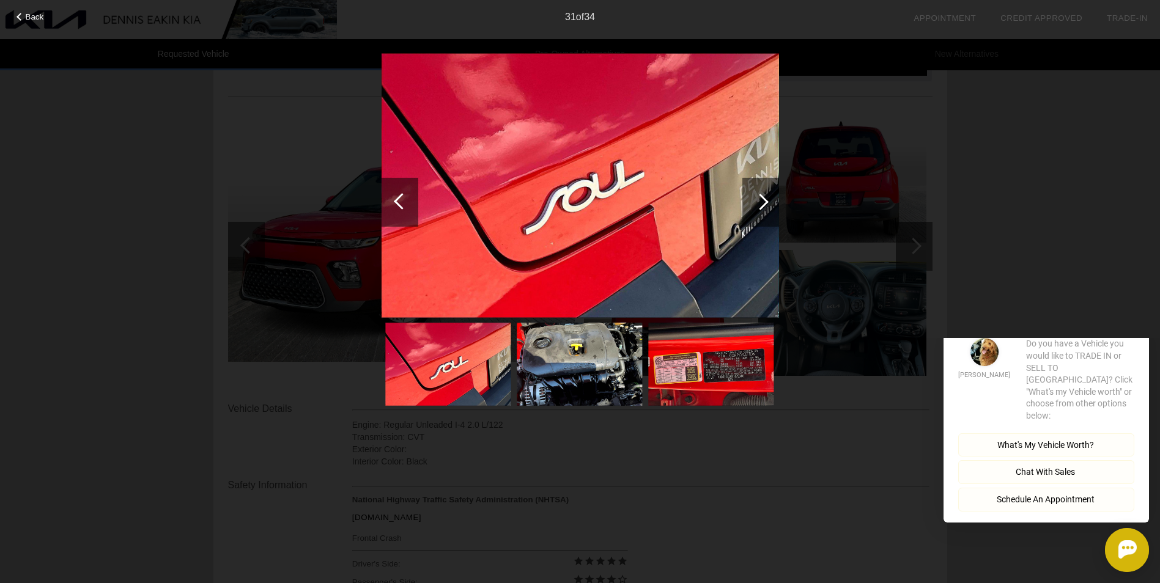
click at [397, 204] on div at bounding box center [402, 201] width 17 height 17
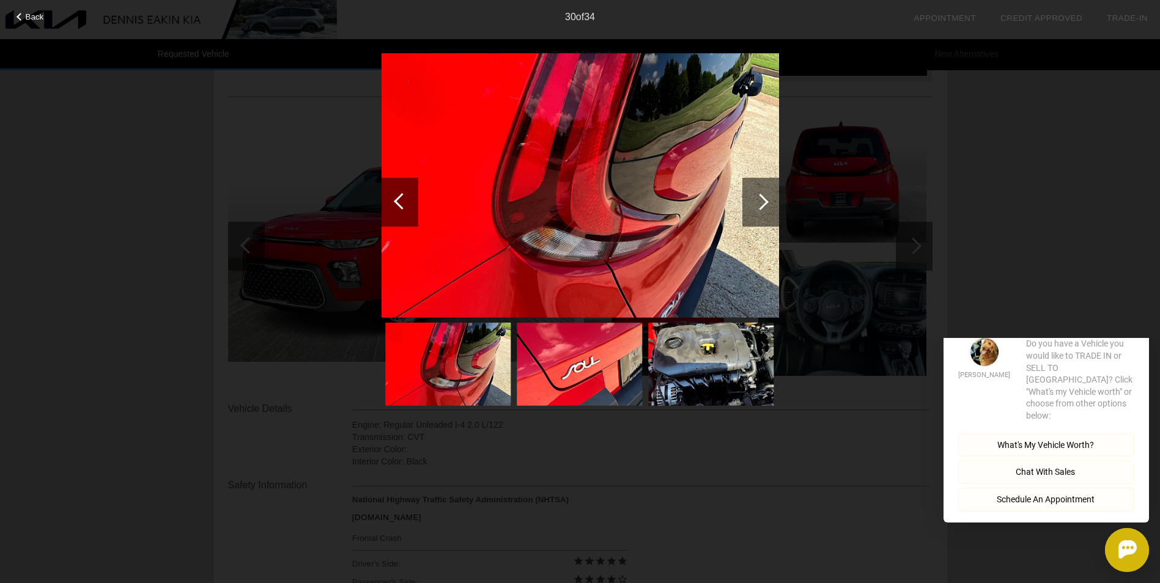
click at [397, 204] on div at bounding box center [402, 201] width 17 height 17
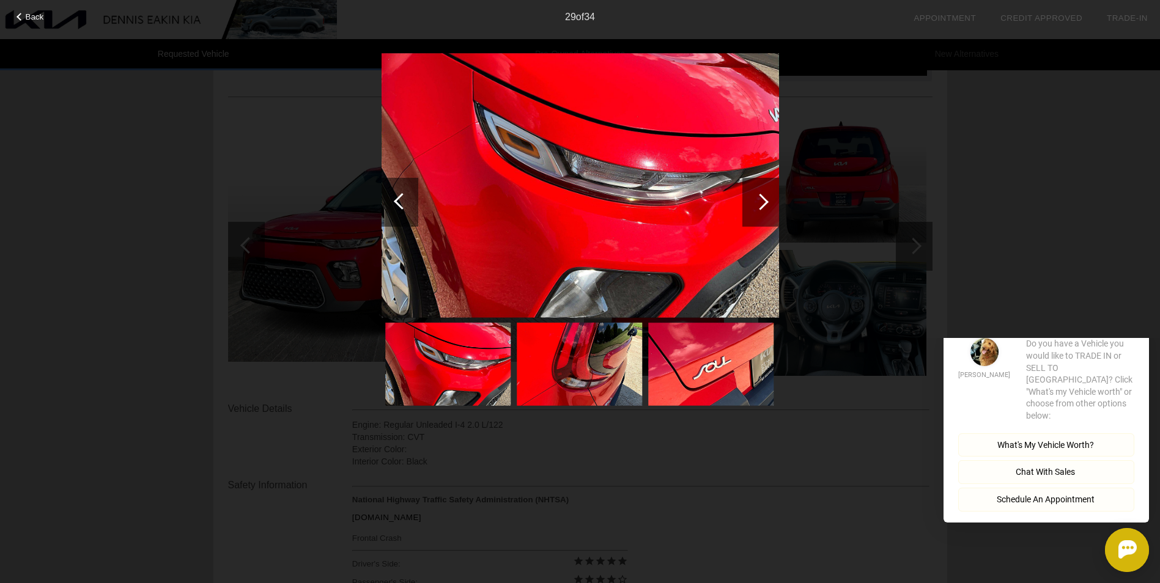
click at [397, 204] on div at bounding box center [402, 201] width 17 height 17
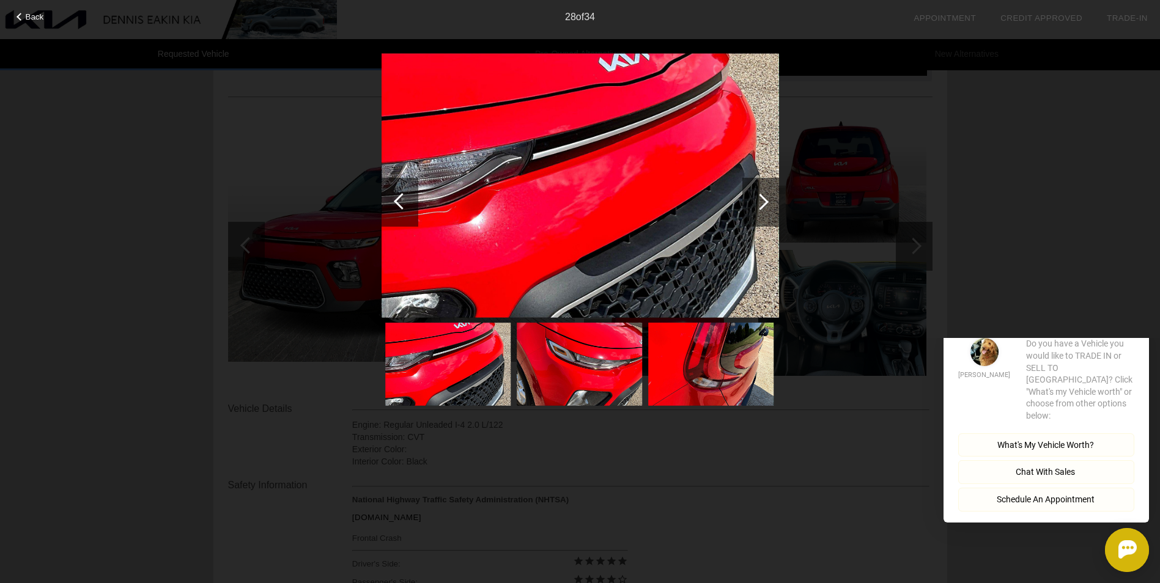
click at [397, 204] on div at bounding box center [402, 201] width 17 height 17
